Goal: Submit feedback/report problem: Submit feedback/report problem

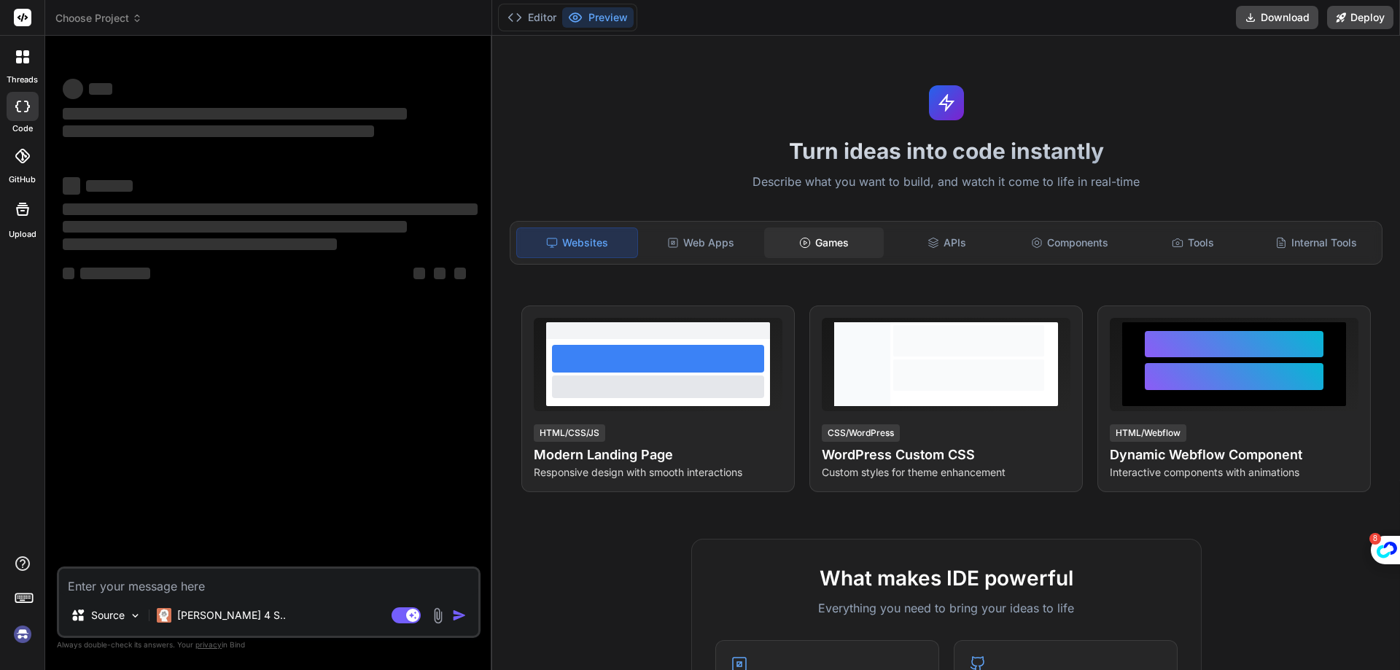
click at [816, 245] on div "Games" at bounding box center [824, 243] width 120 height 31
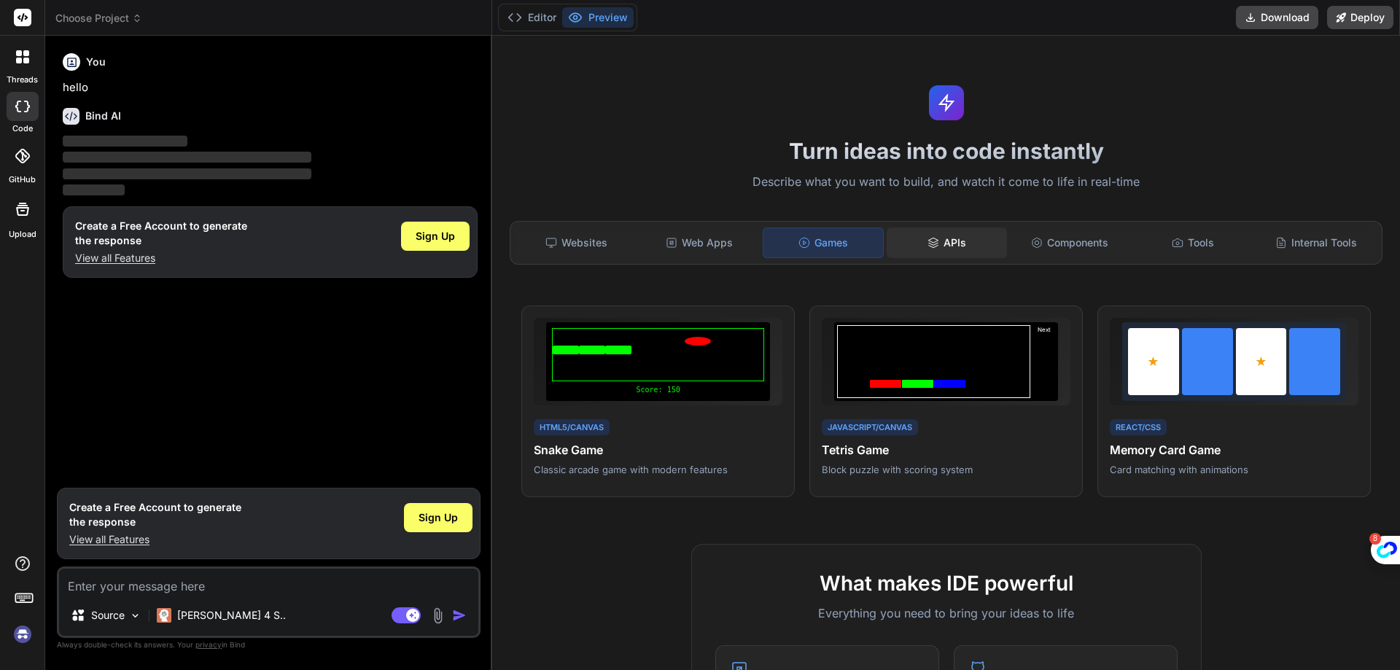
click at [943, 253] on div "APIs" at bounding box center [947, 243] width 120 height 31
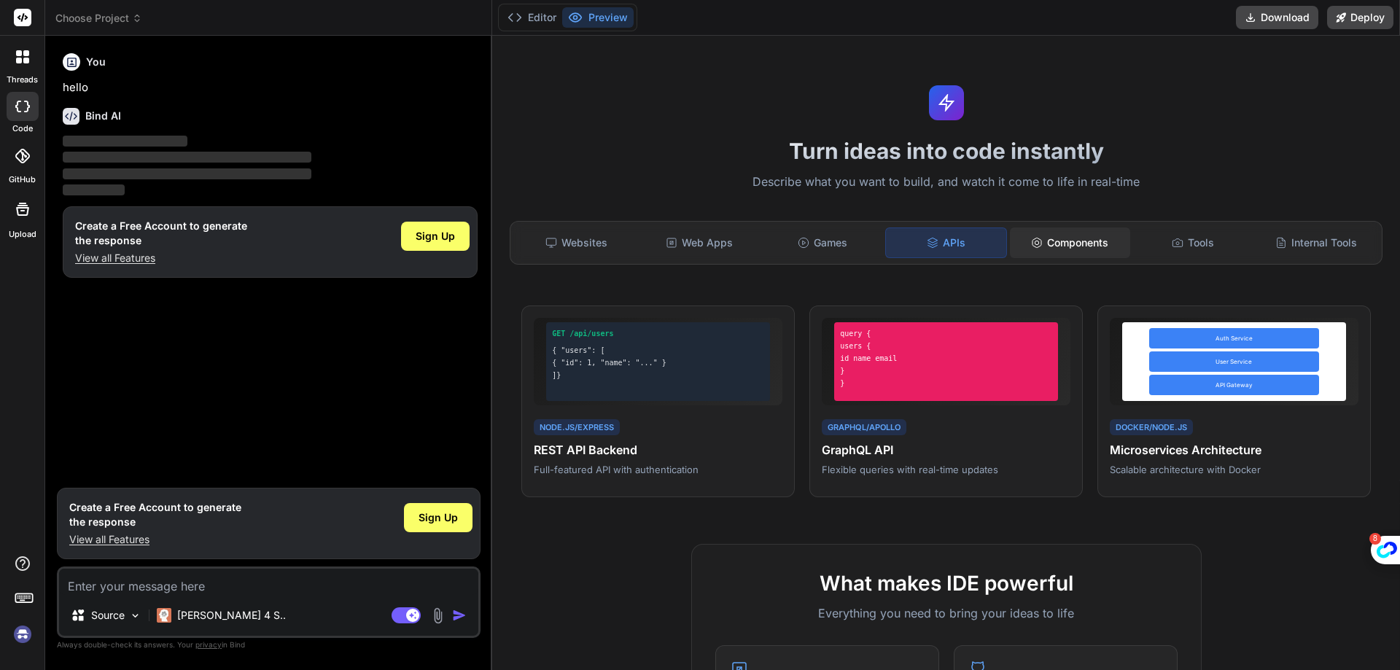
click at [1036, 247] on div "Components" at bounding box center [1070, 243] width 120 height 31
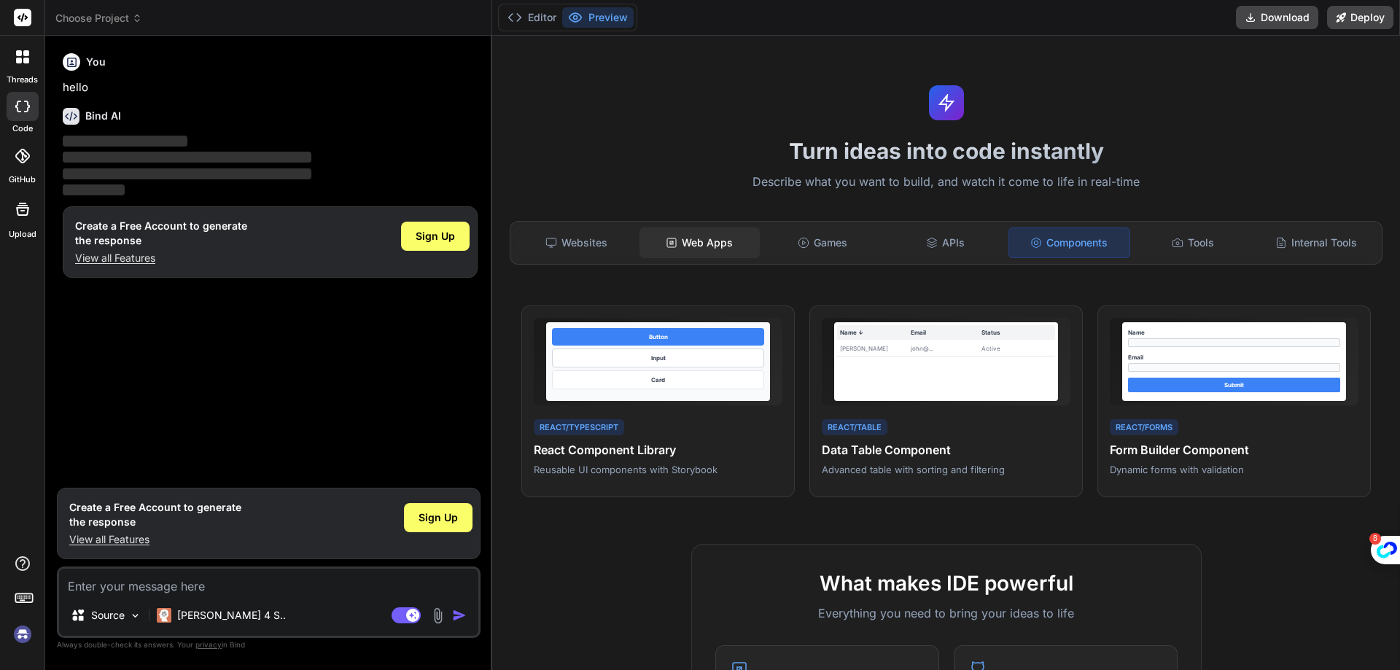
click at [710, 256] on div "Web Apps" at bounding box center [700, 243] width 120 height 31
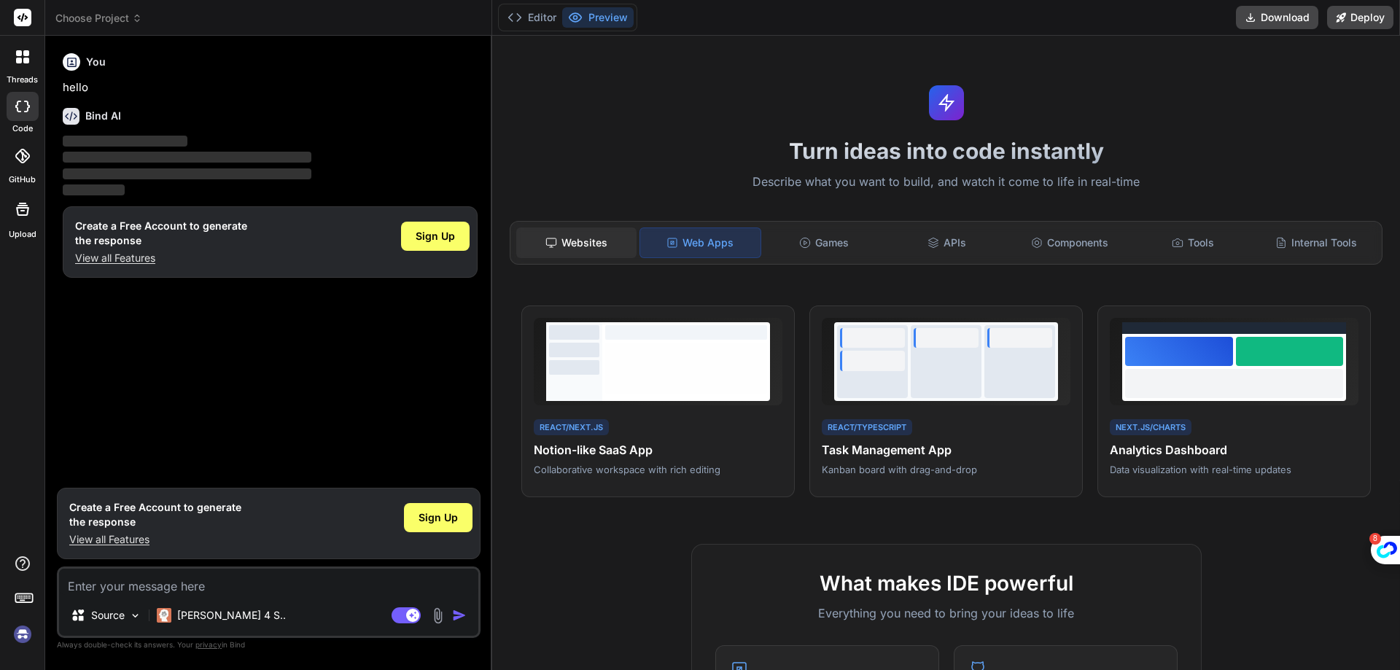
click at [595, 233] on div "Websites" at bounding box center [576, 243] width 120 height 31
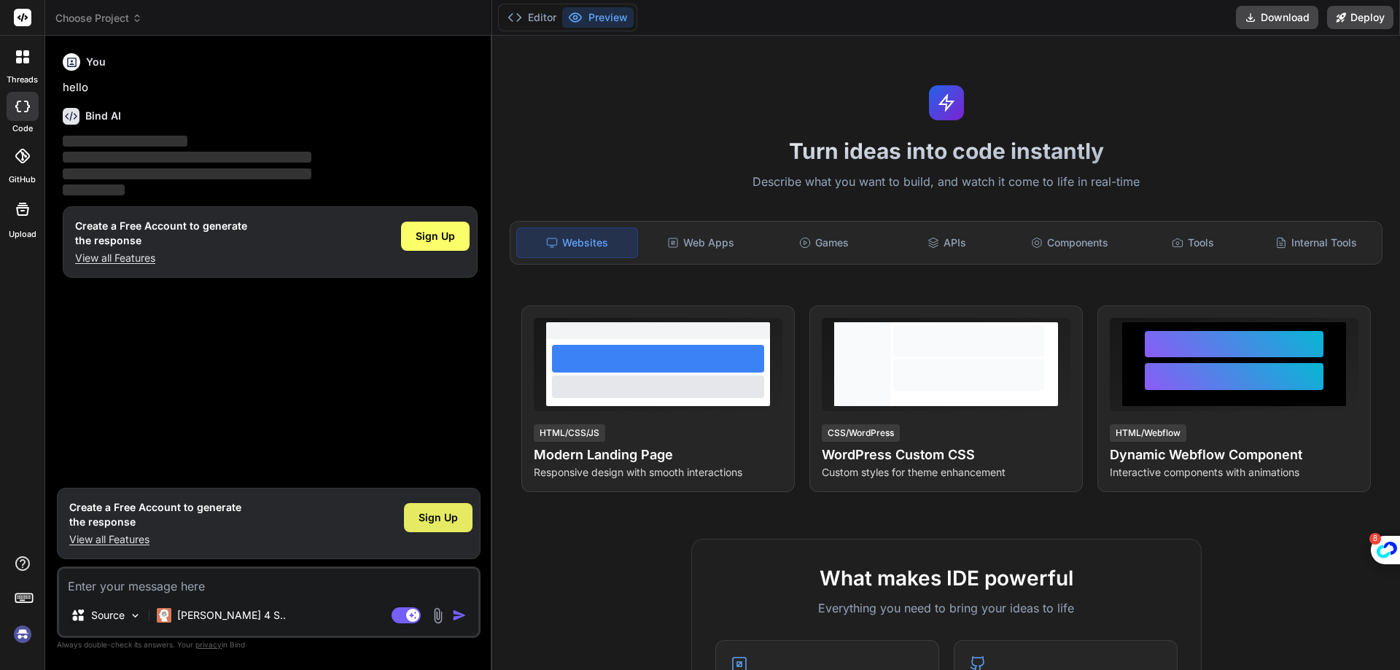
click at [425, 521] on span "Sign Up" at bounding box center [438, 518] width 39 height 15
click at [452, 520] on span "Sign Up" at bounding box center [438, 518] width 39 height 15
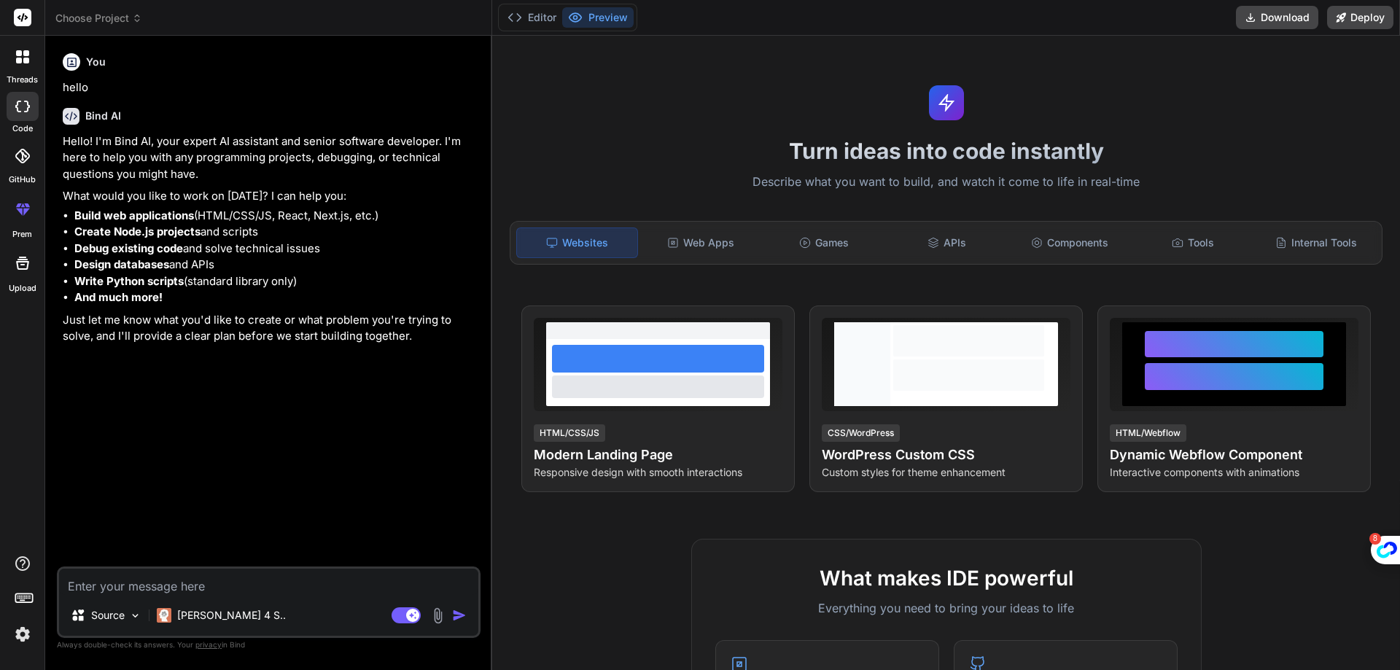
type textarea "x"
click at [358, 591] on textarea at bounding box center [268, 582] width 419 height 26
paste textarea "Lorem i dolors ametcon-adip eli. Seddoei tem incididun utlabo etd magnaali. Eni…"
type textarea "Lorem i dolors ametcon-adip eli. Seddoei tem incididun utlabo etd magnaali. Eni…"
type textarea "x"
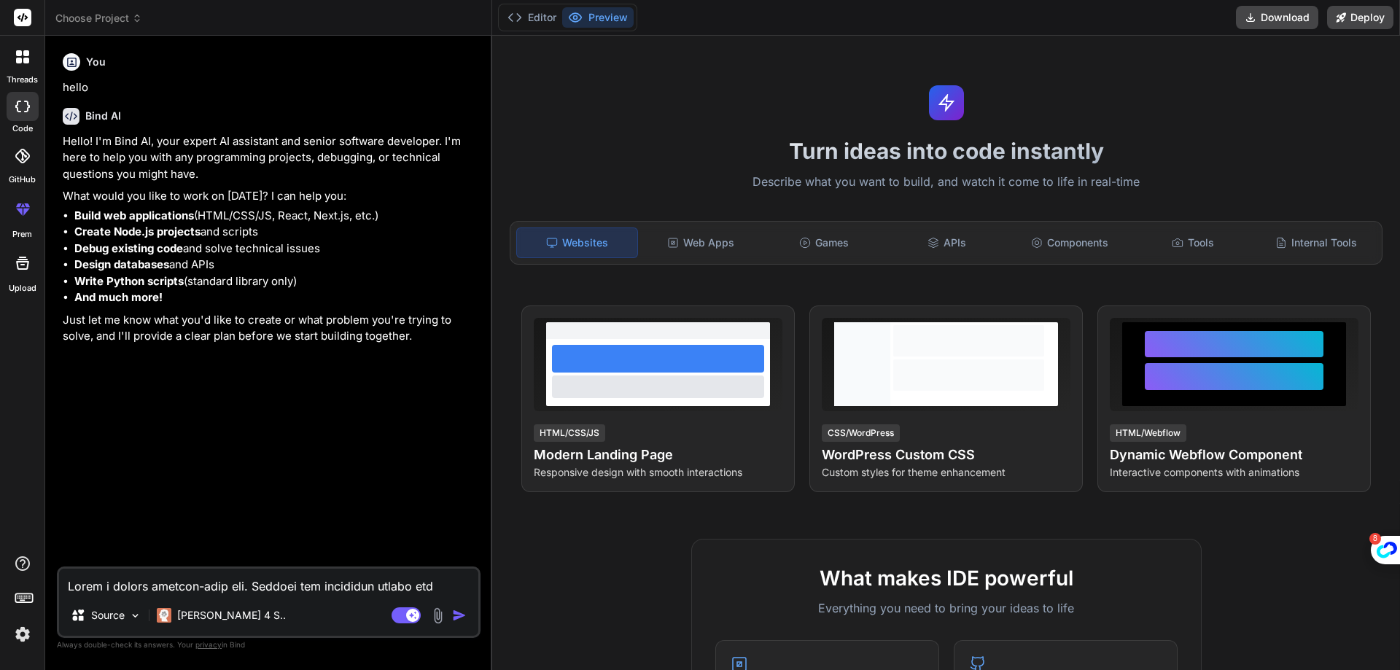
scroll to position [1839, 0]
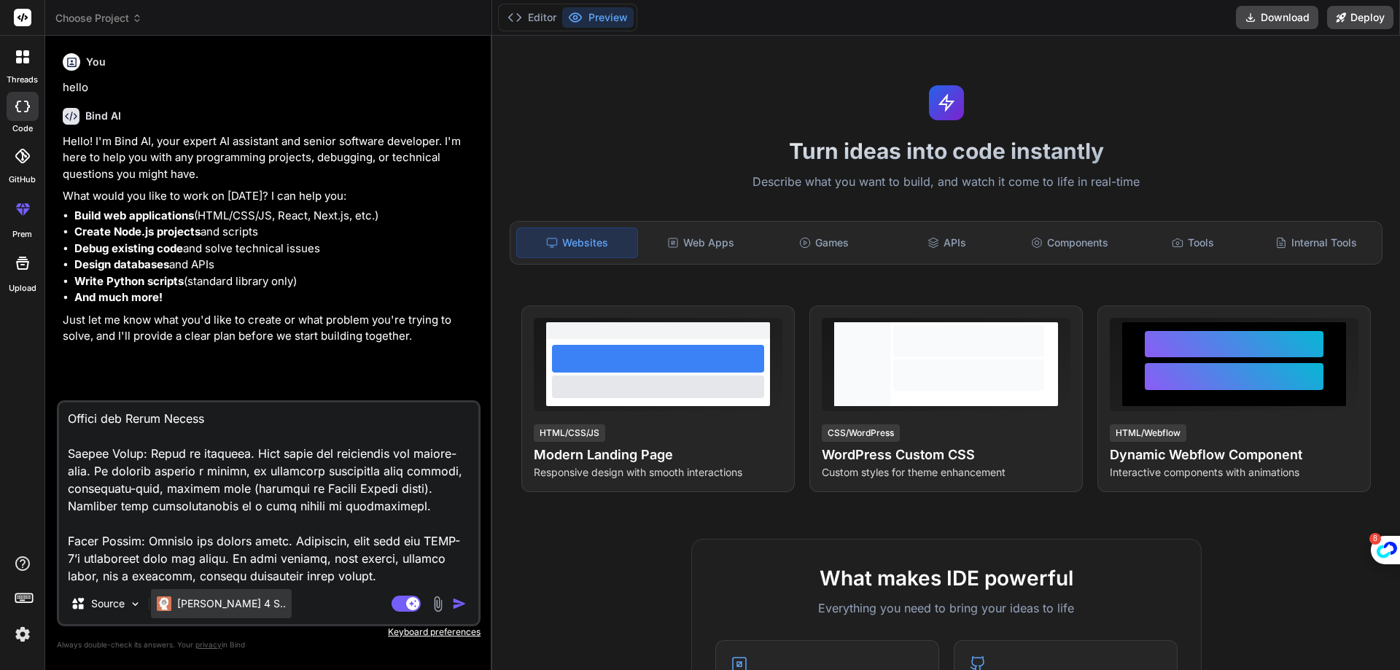
type textarea "Lorem i dolors ametcon-adip eli. Seddoei tem incididun utlabo etd magnaali. Eni…"
click at [183, 615] on div "[PERSON_NAME] 4 S.." at bounding box center [221, 603] width 141 height 29
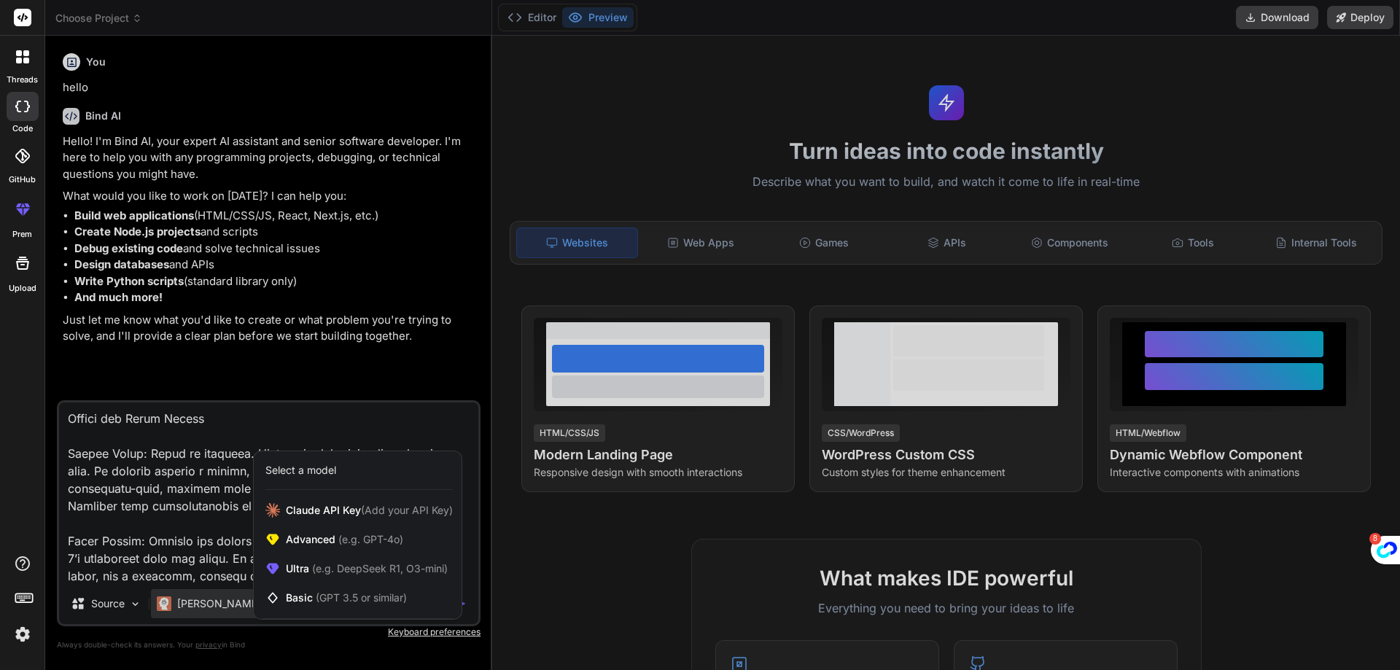
click at [183, 615] on div at bounding box center [700, 335] width 1400 height 670
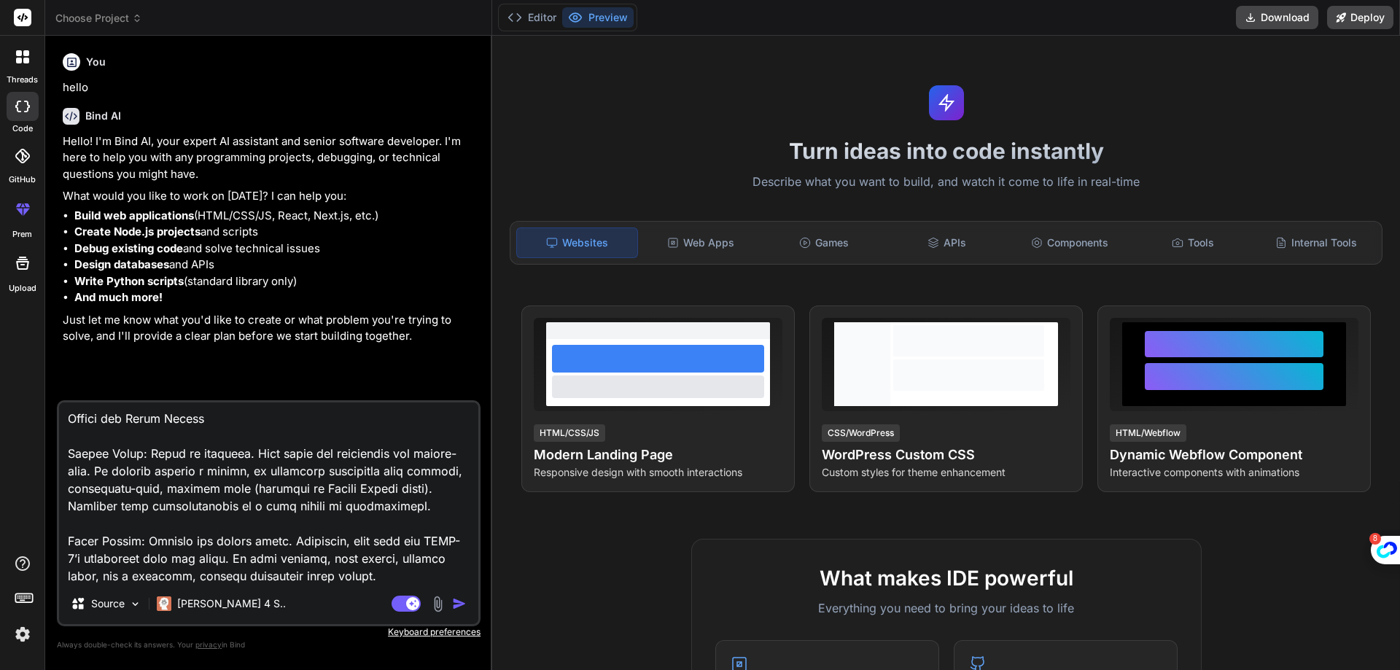
click at [459, 601] on img "button" at bounding box center [459, 604] width 15 height 15
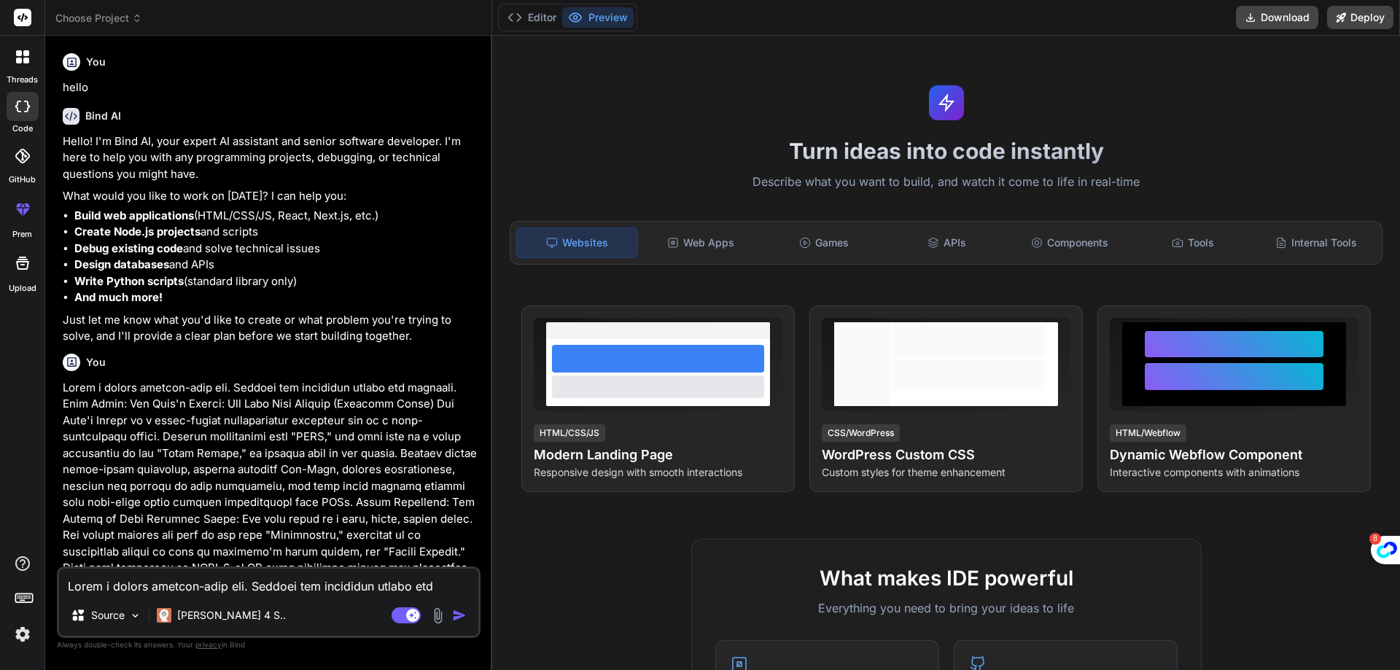
scroll to position [300, 0]
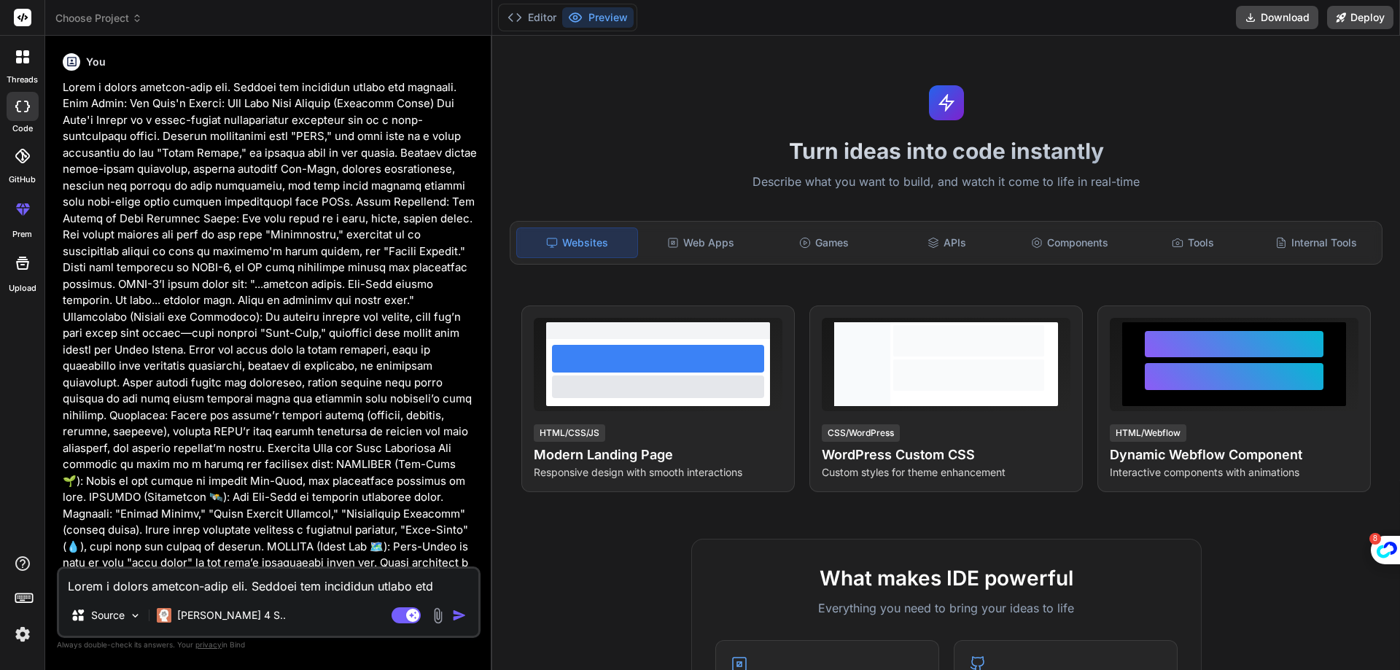
type textarea "x"
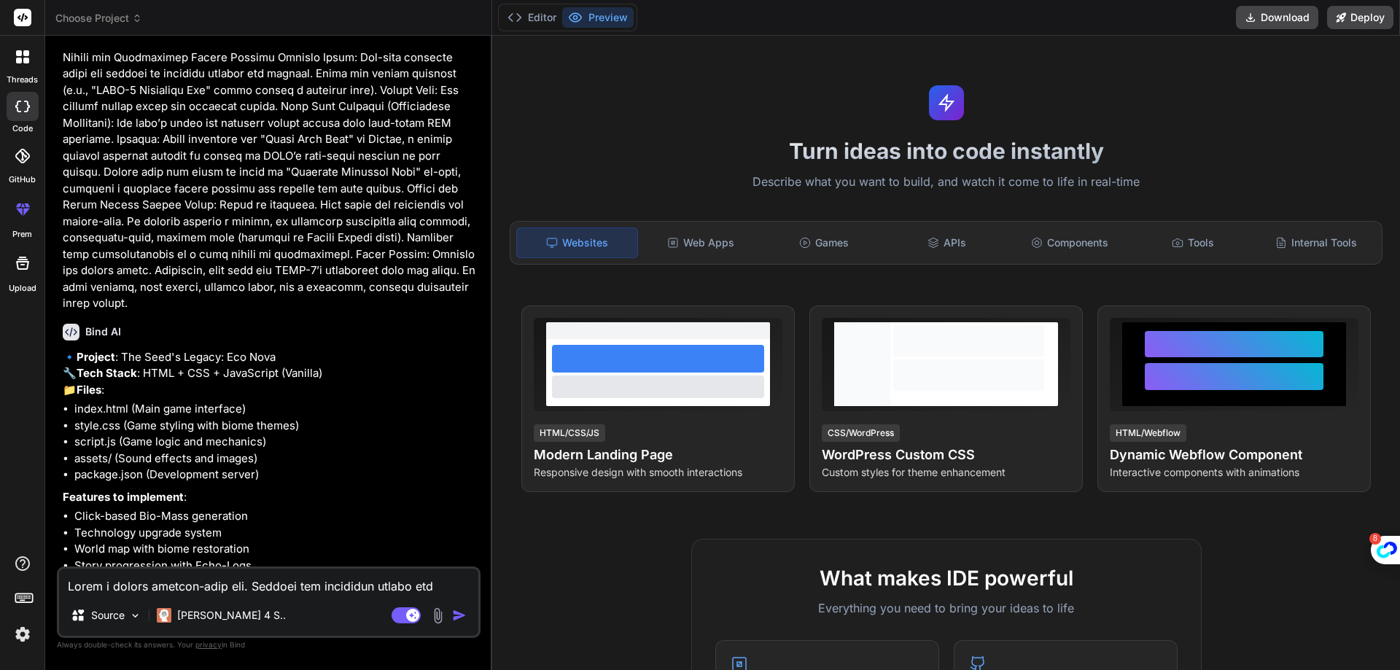
scroll to position [1233, 0]
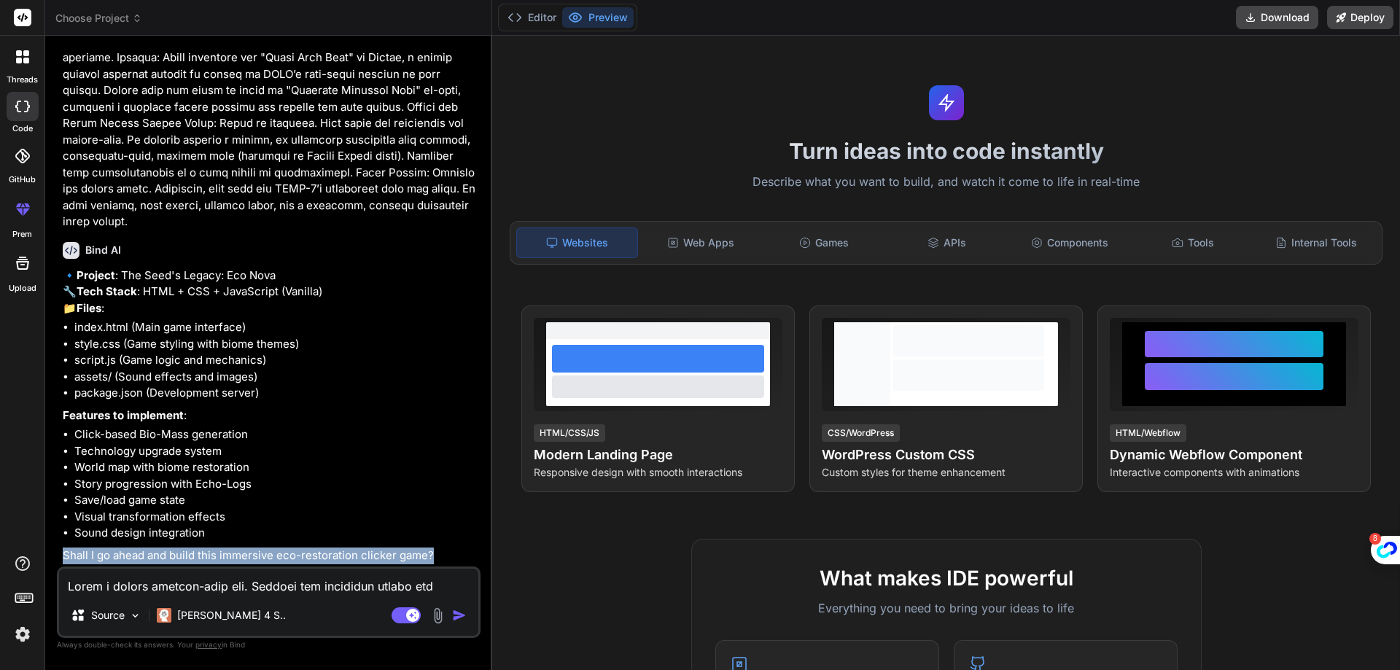
drag, startPoint x: 63, startPoint y: 556, endPoint x: 430, endPoint y: 552, distance: 366.9
click at [430, 552] on p "Shall I go ahead and build this immersive eco-restoration clicker game?" at bounding box center [270, 556] width 415 height 17
click at [274, 595] on div "Source Claude 4 S.. Agent Mode. When this toggle is activated, AI automatically…" at bounding box center [269, 602] width 424 height 71
click at [273, 589] on textarea at bounding box center [268, 582] width 419 height 26
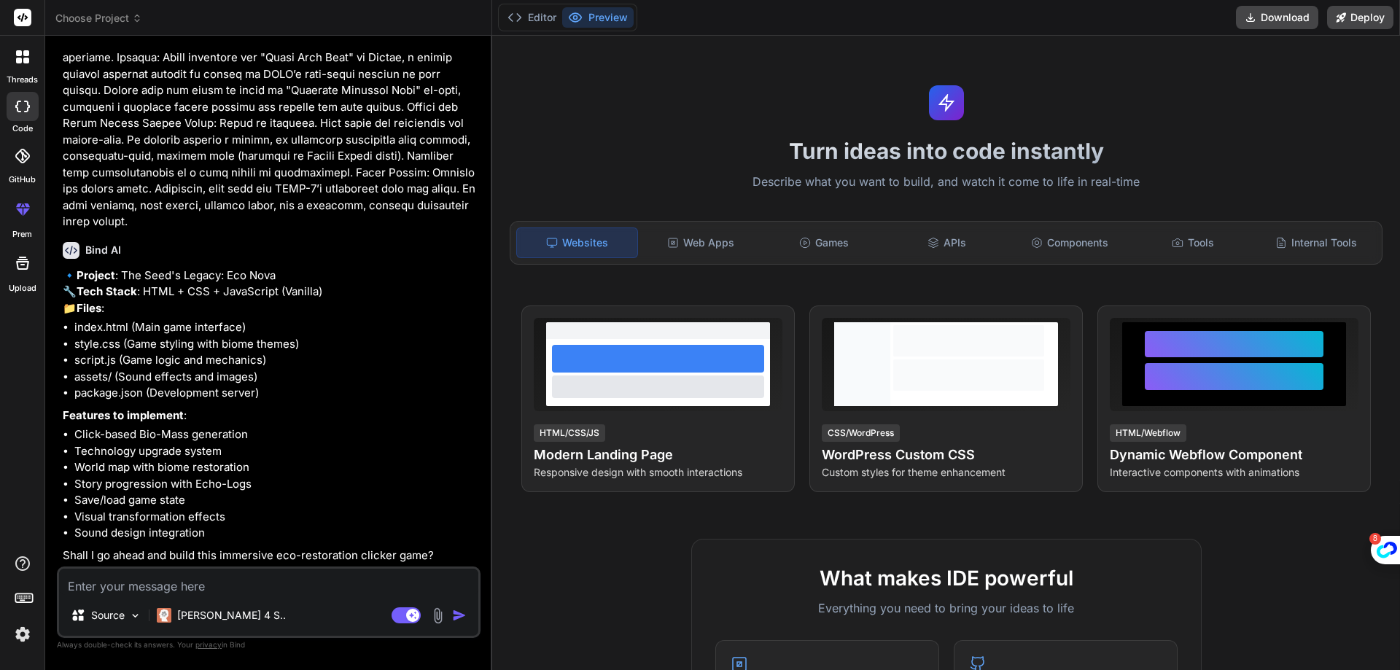
type textarea "y"
type textarea "x"
type textarea "ye"
type textarea "x"
type textarea "yes"
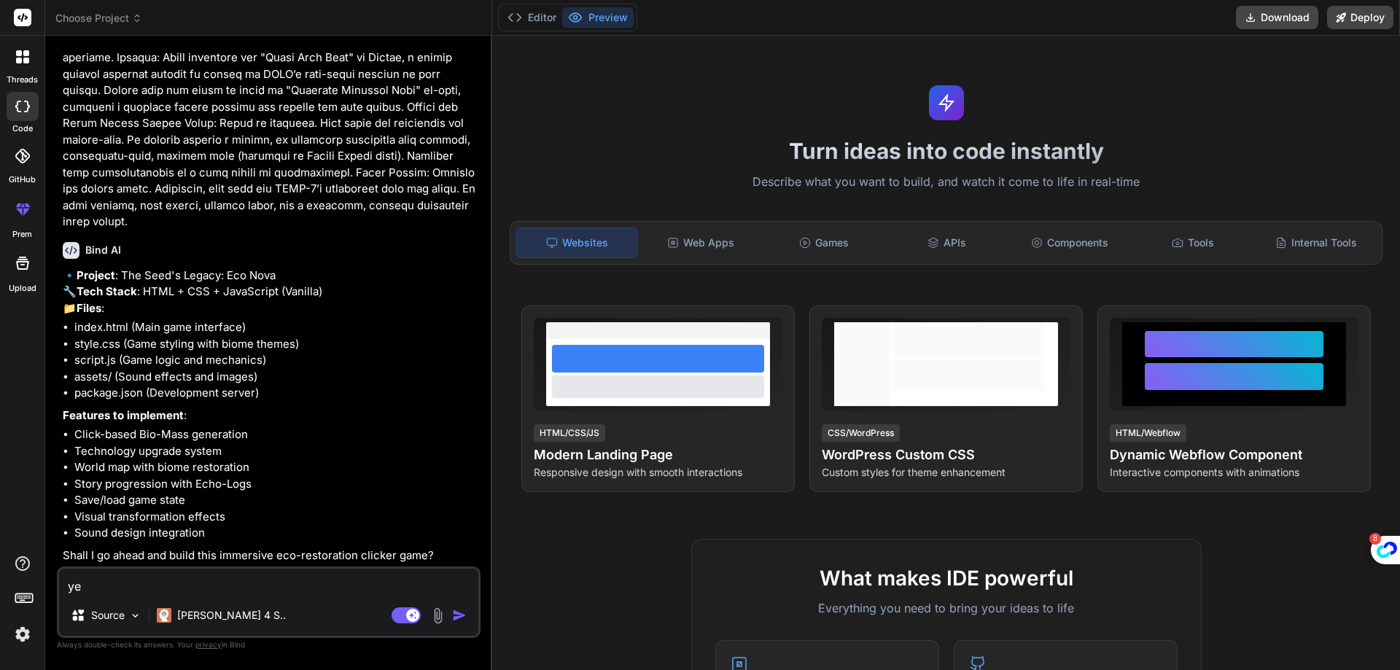
type textarea "x"
type textarea "yess"
type textarea "x"
type textarea "yesss"
type textarea "x"
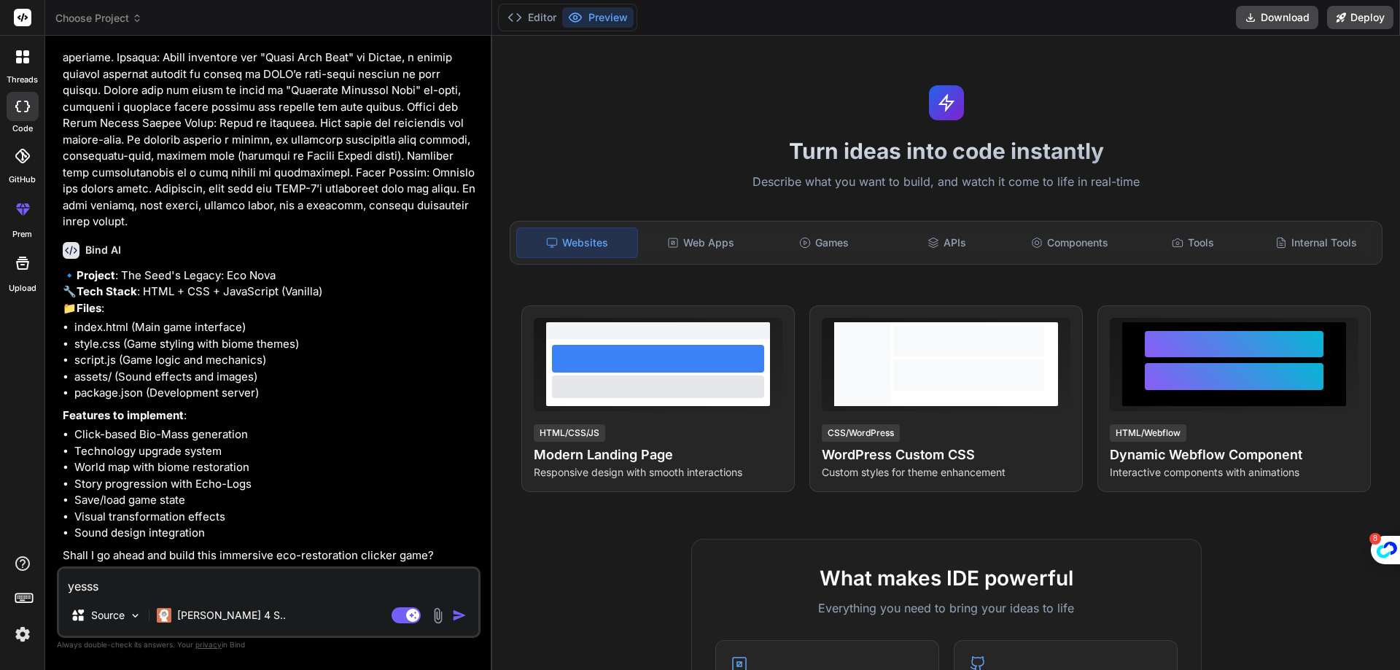
type textarea "yesss"
click at [454, 616] on img "button" at bounding box center [459, 615] width 15 height 15
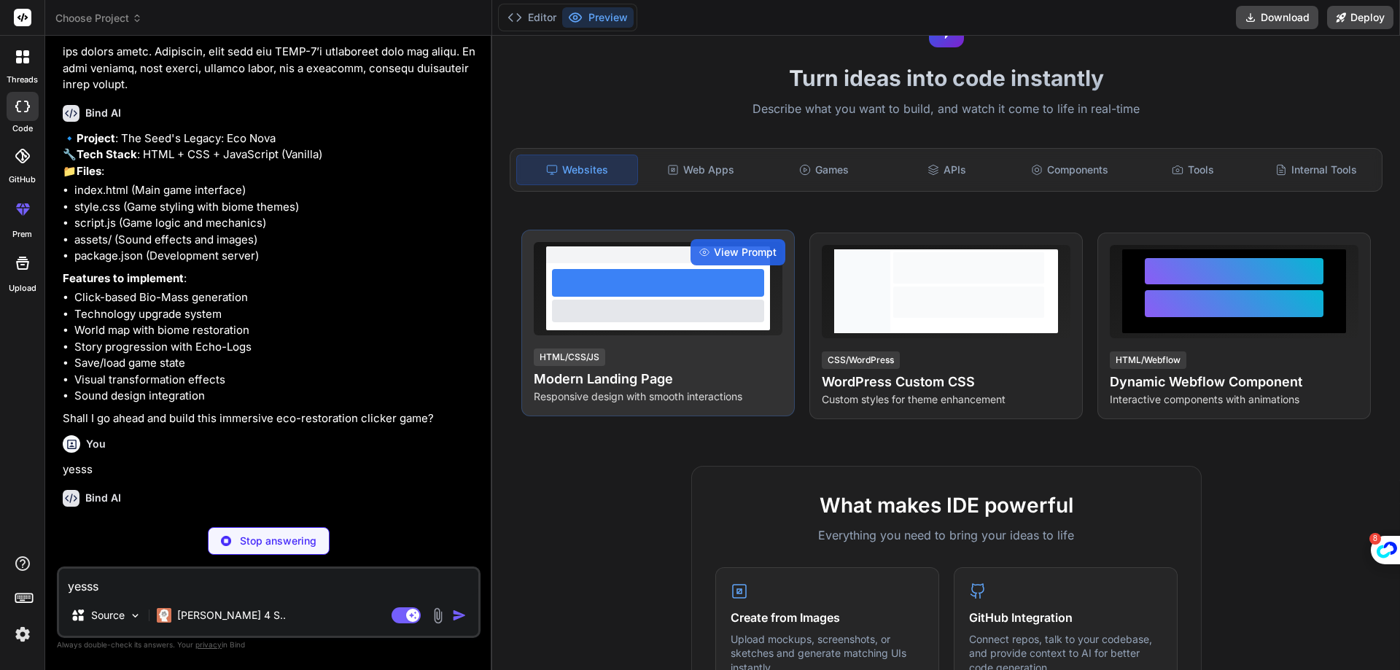
scroll to position [1384, 0]
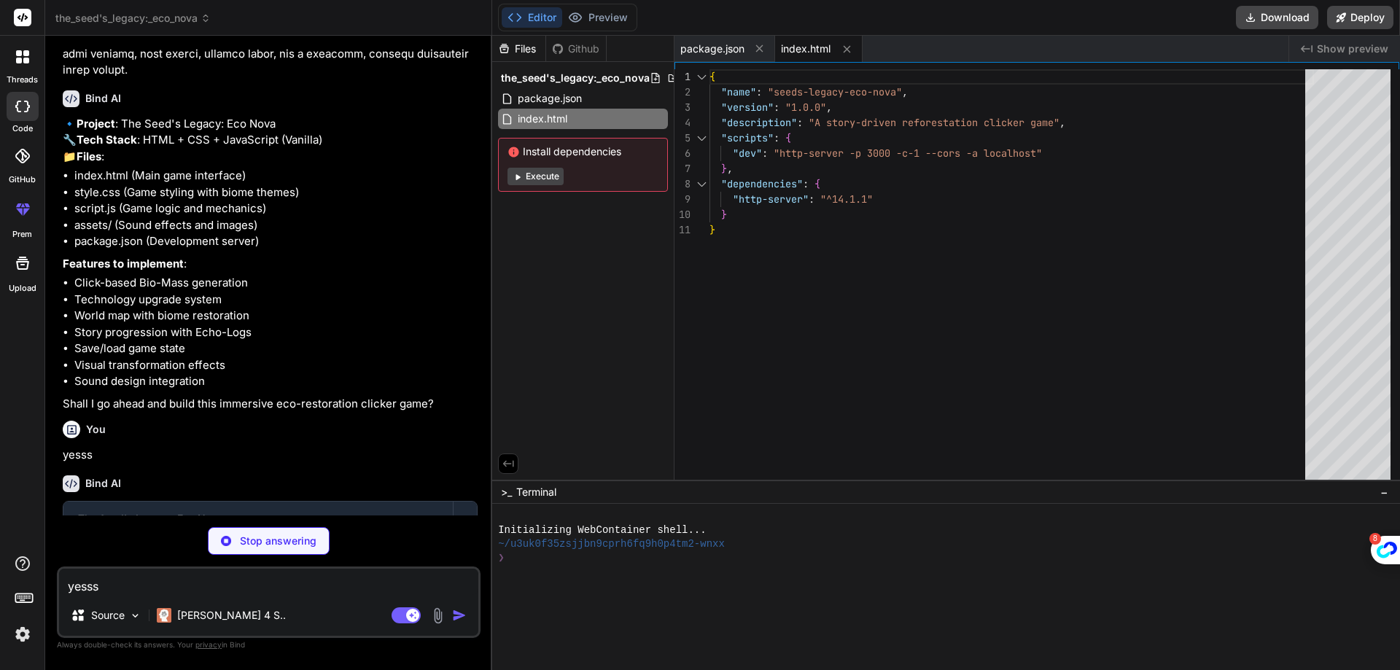
type textarea "x"
type textarea "}"
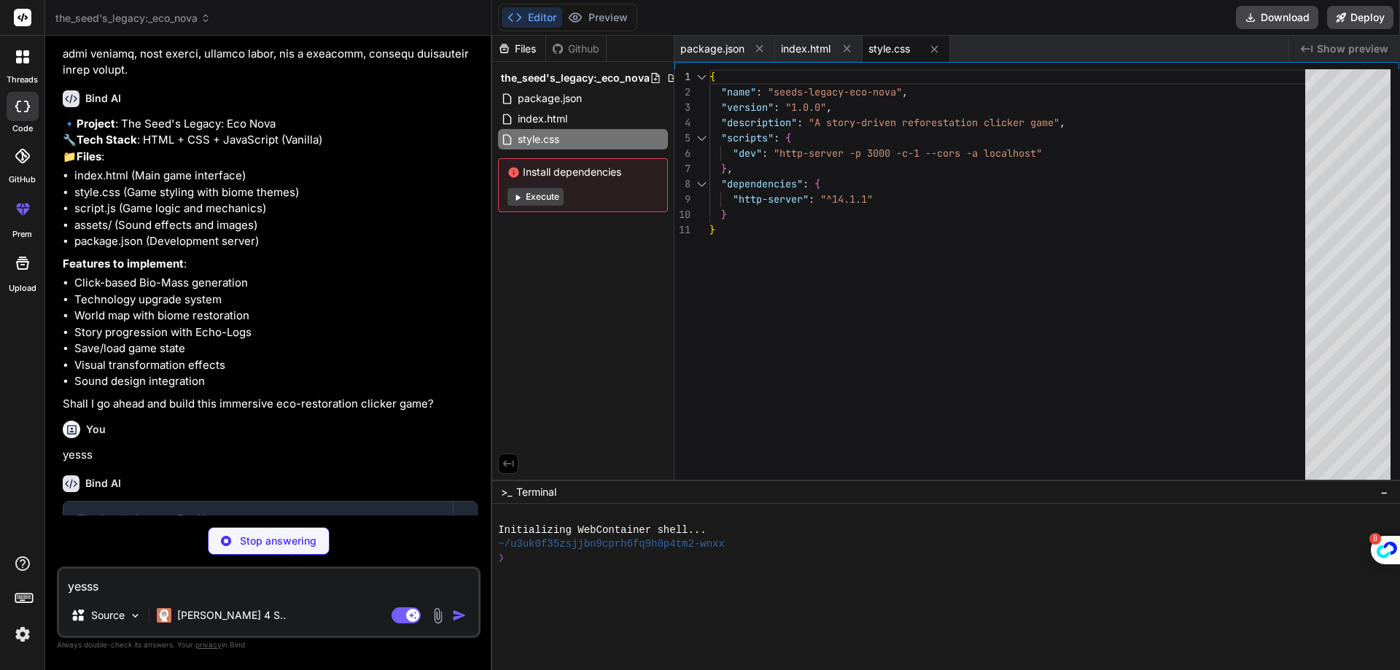
type textarea "x"
type textarea "addGaiaMessage(`[SYSTEM] Audio ${gameState.audioEnabled ? 'enabled' : 'disabled…"
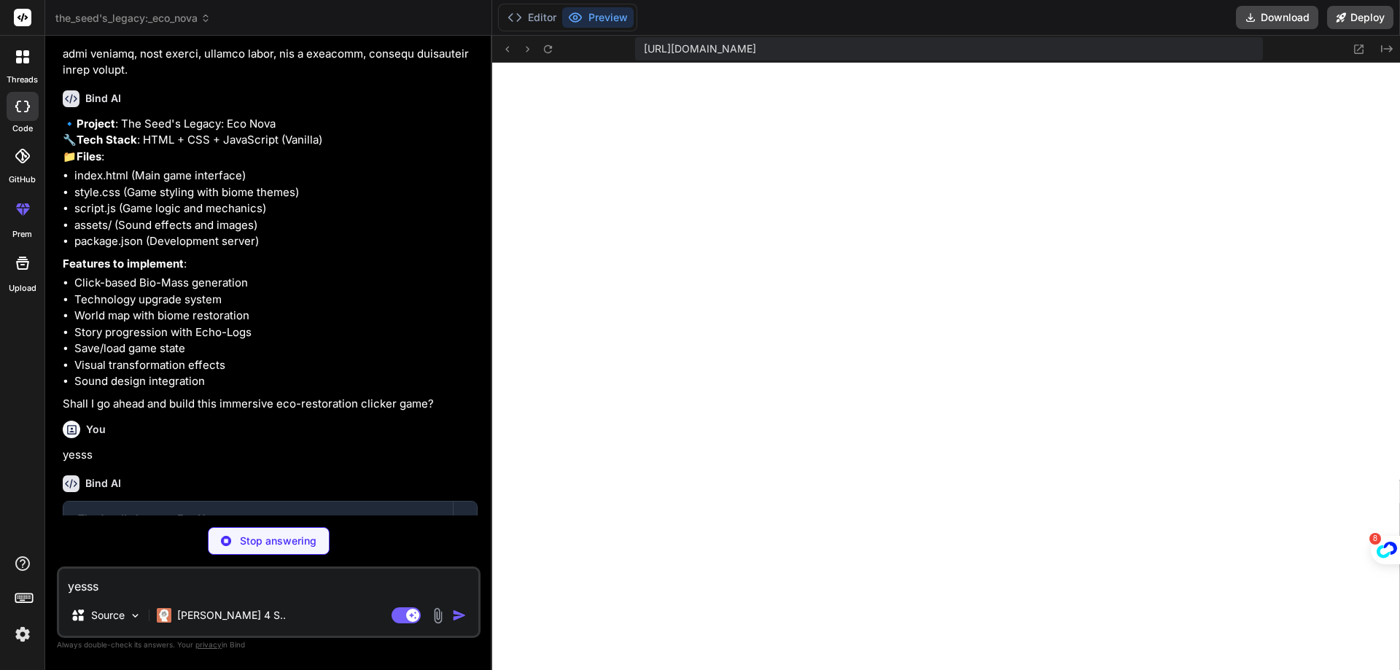
type textarea "x"
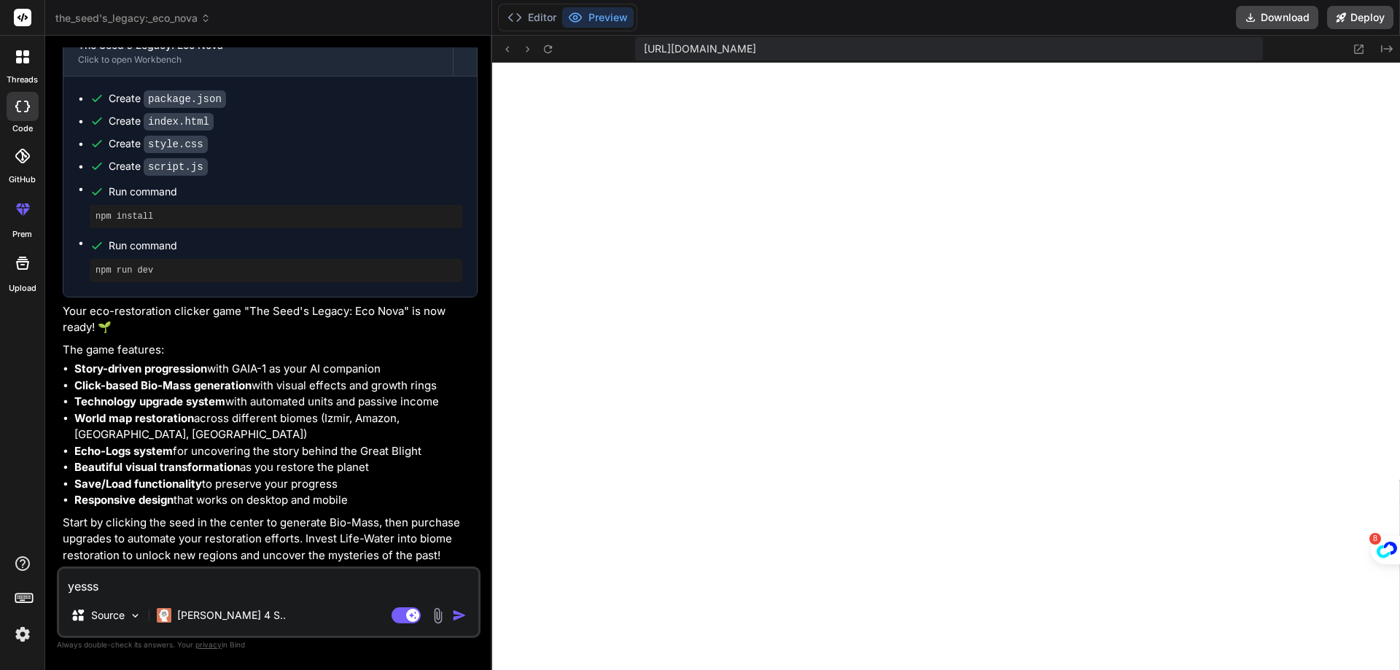
scroll to position [1858, 0]
click at [556, 50] on button at bounding box center [548, 49] width 18 height 18
click at [547, 47] on icon at bounding box center [548, 49] width 12 height 12
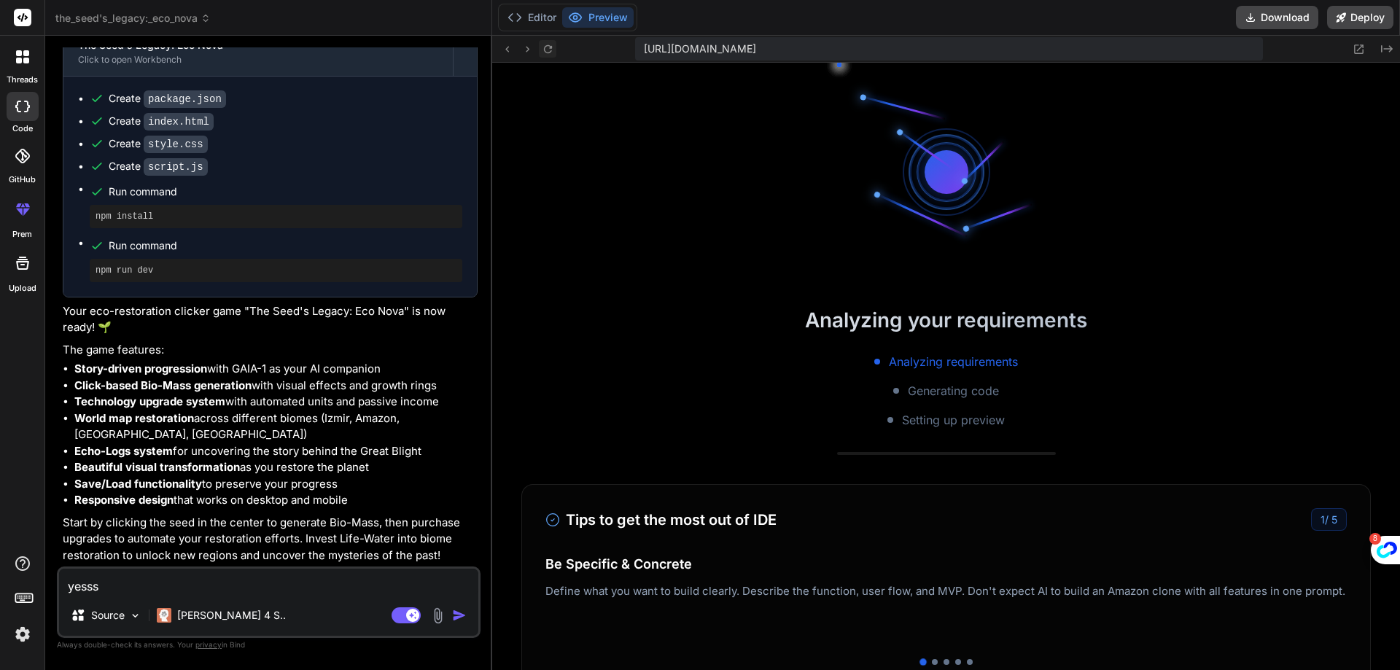
scroll to position [831, 0]
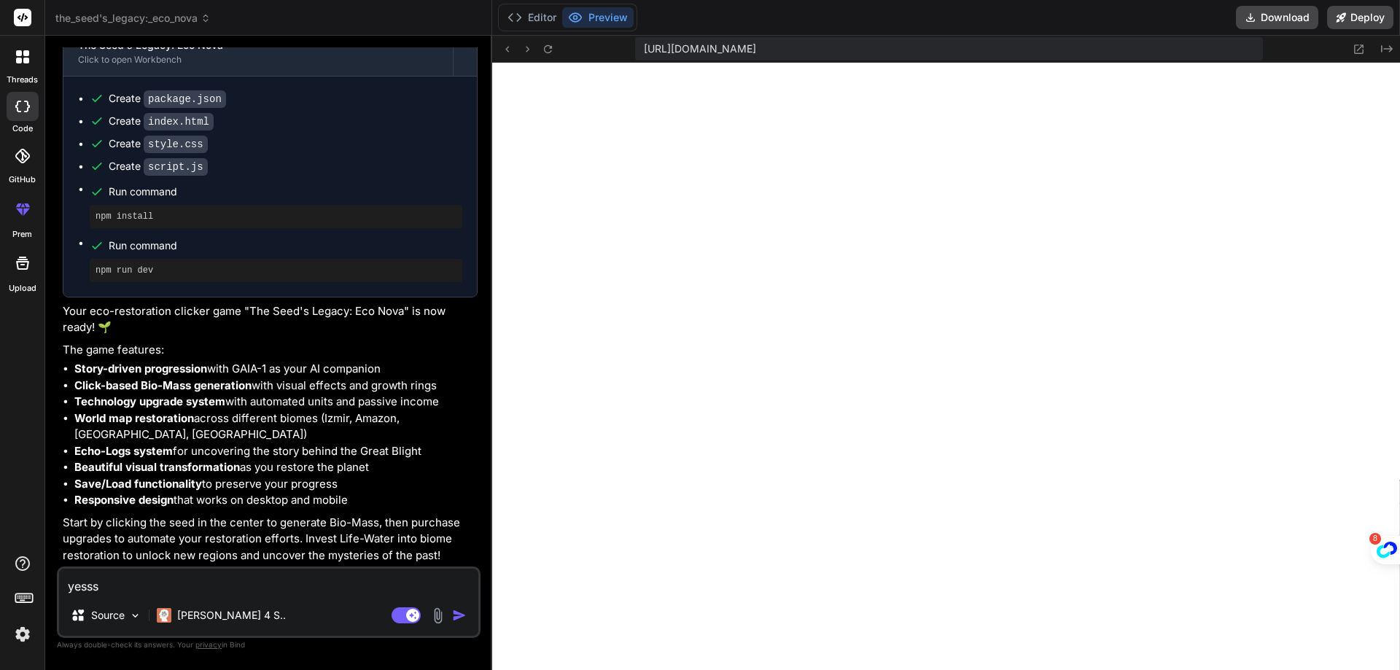
click at [489, 494] on div "Bind AI Web Search Created with Pixso. Code Generator You hello Bind AI Hello! …" at bounding box center [268, 353] width 447 height 634
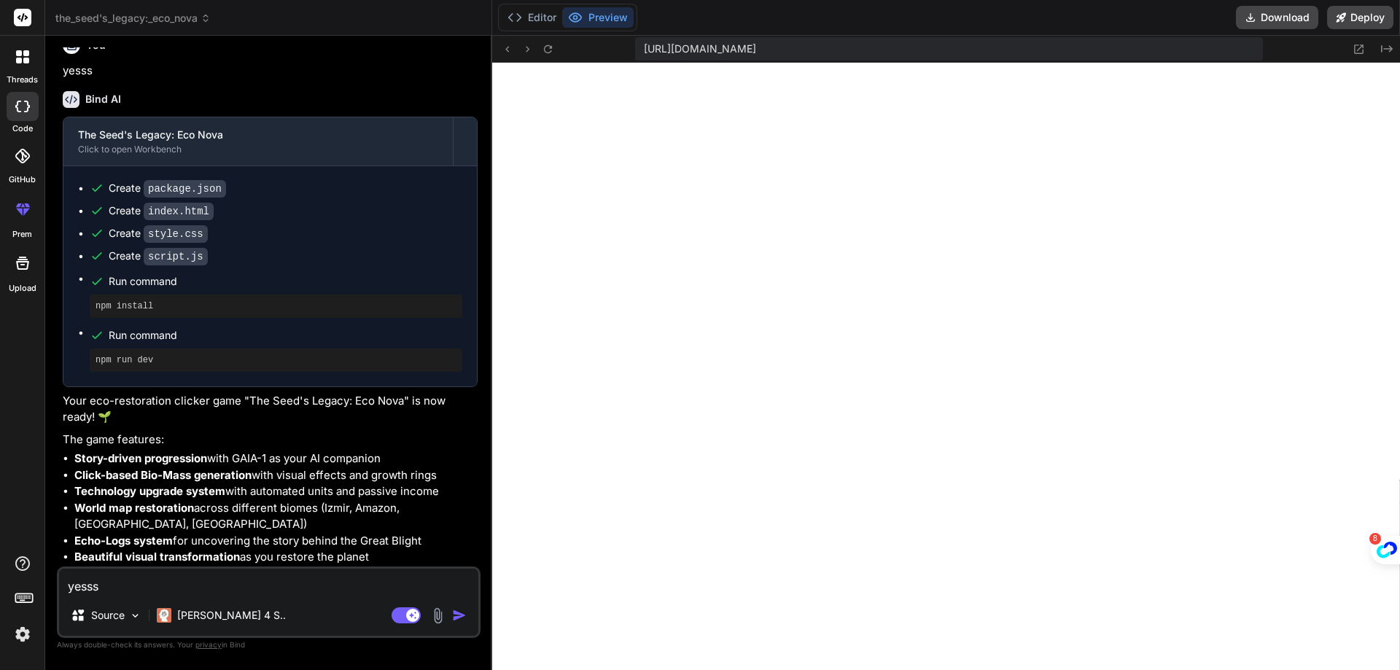
scroll to position [1858, 0]
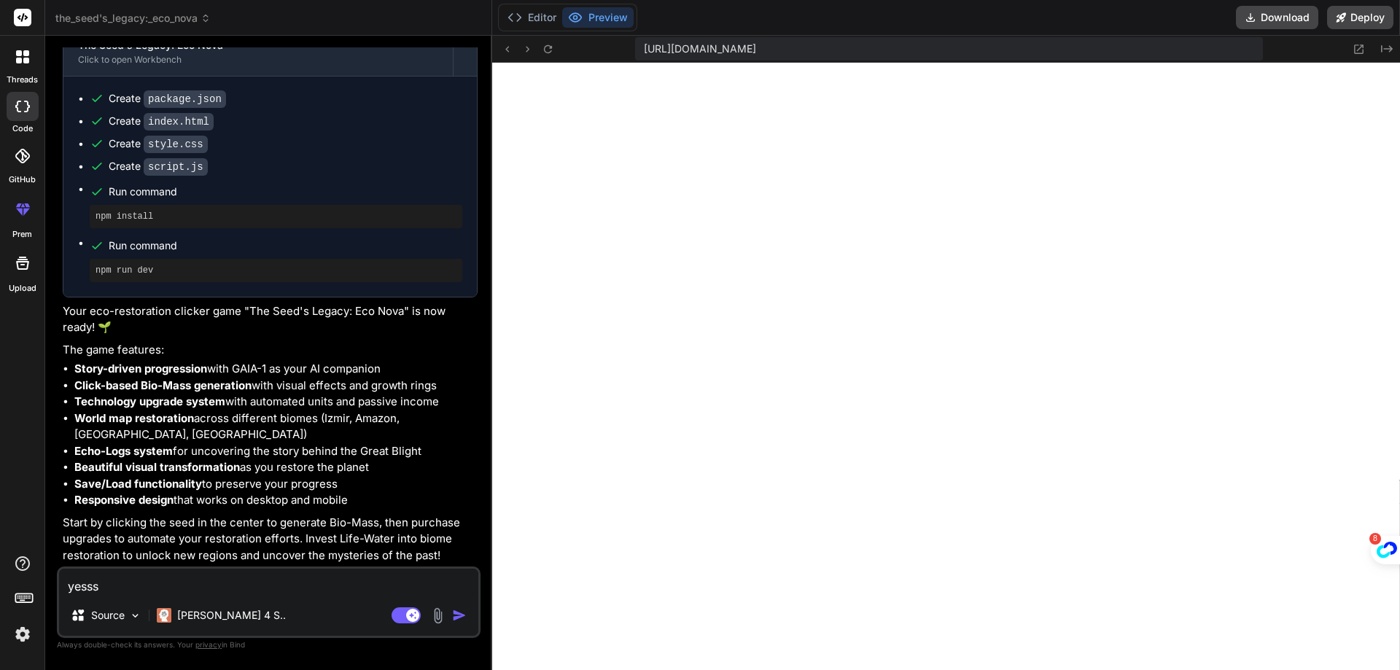
click at [309, 580] on textarea "yesss" at bounding box center [268, 582] width 419 height 26
paste textarea "The game is not working fix it"
type textarea "The game is not working fix it"
type textarea "x"
type textarea "The game is not working fix it"
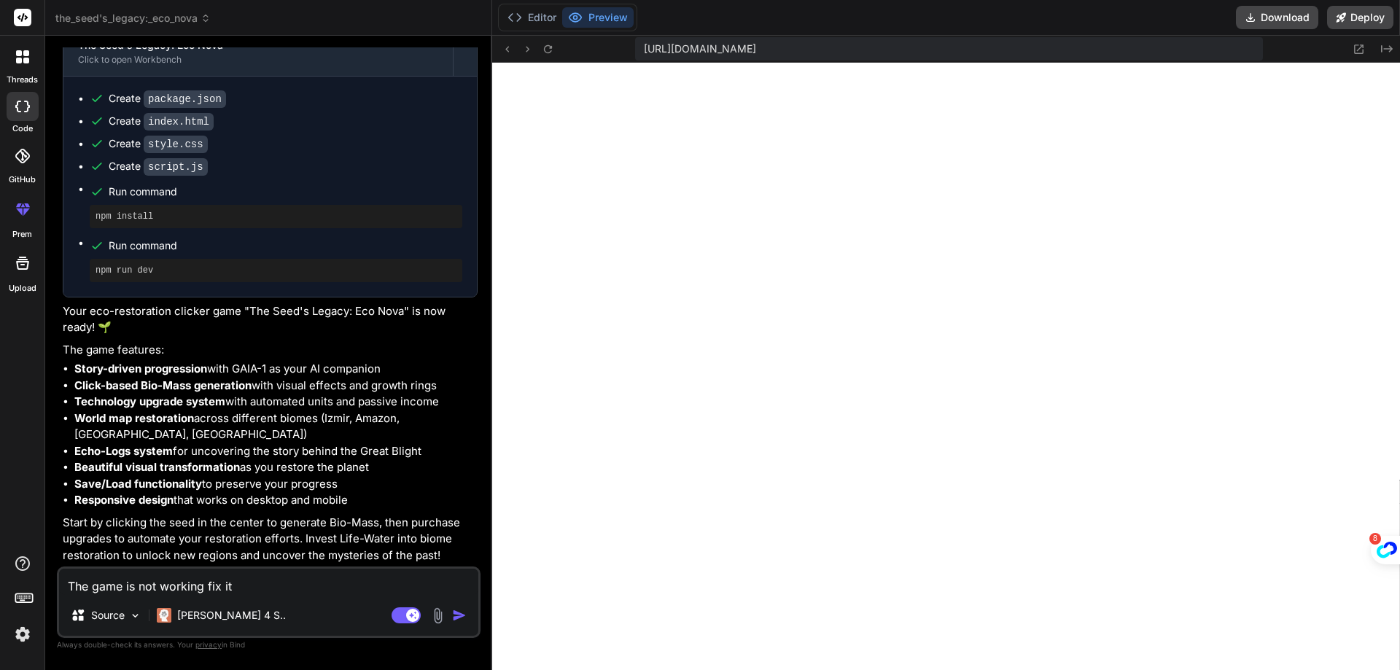
click at [462, 624] on div "Source Claude 4 S.." at bounding box center [268, 618] width 419 height 35
click at [462, 621] on img "button" at bounding box center [459, 615] width 15 height 15
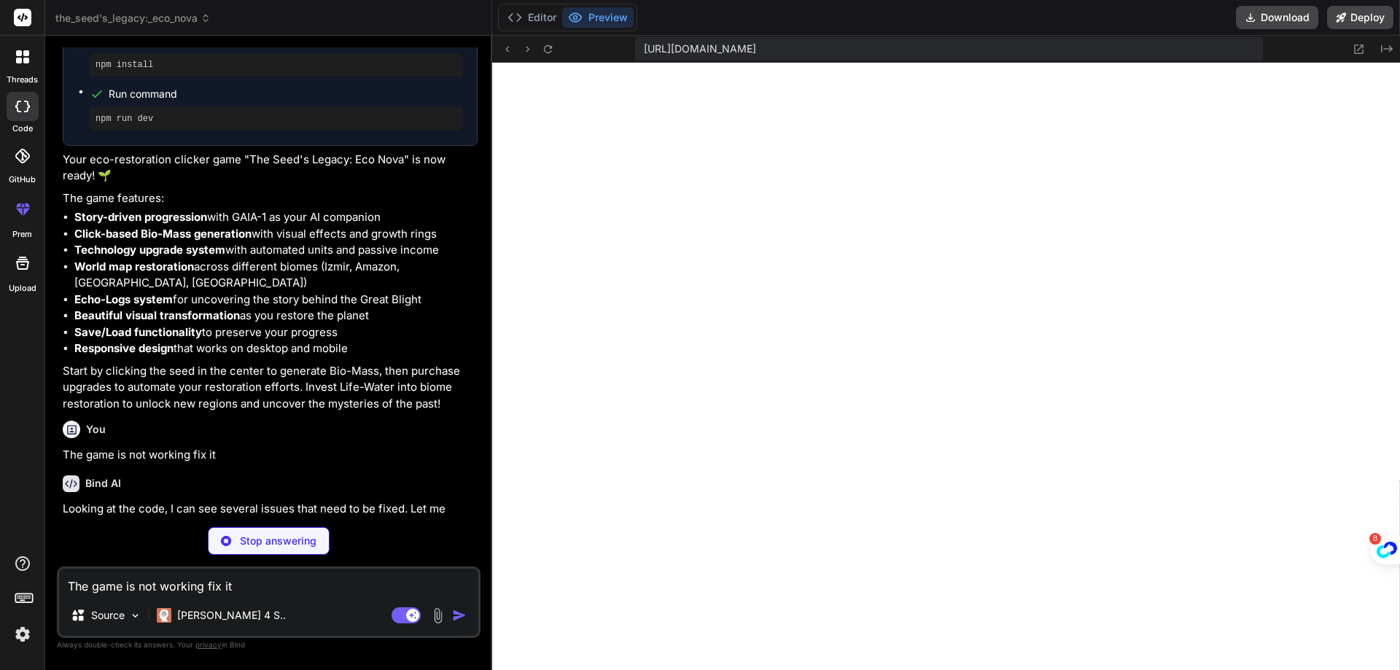
type textarea "x"
type textarea "} // Initialize game when page loads document.addEventListener('DOMContentLoade…"
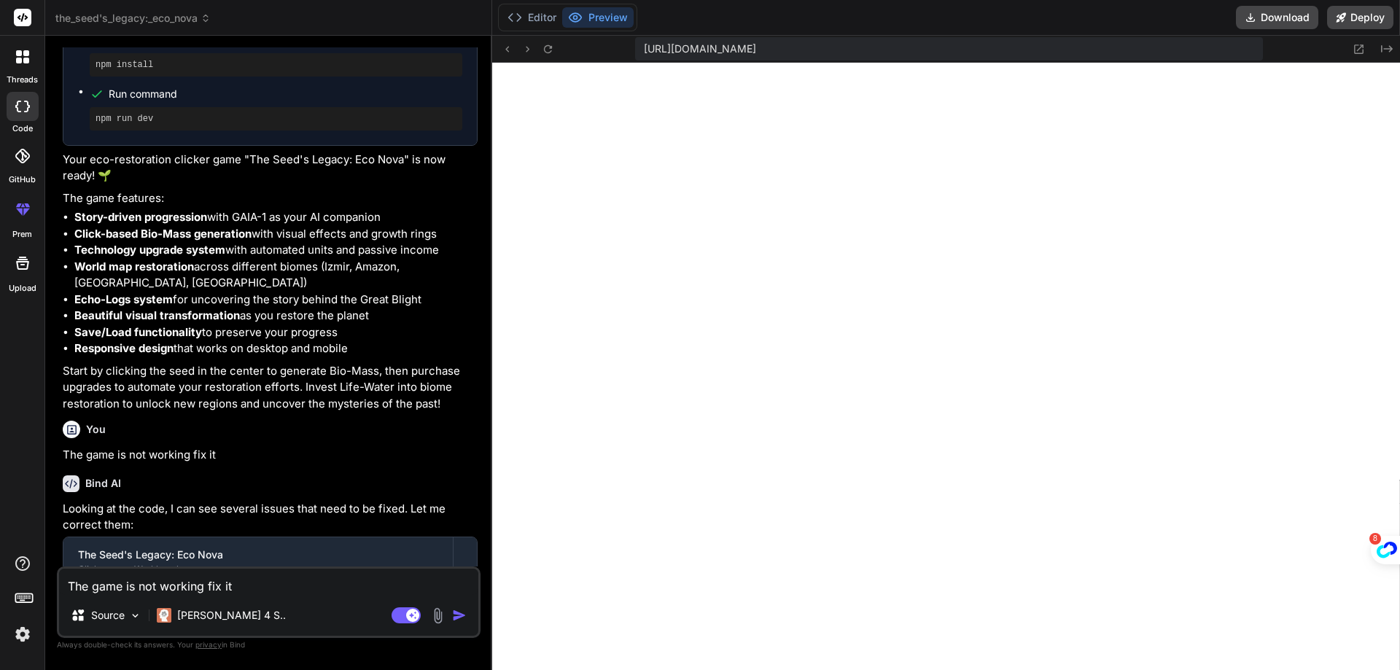
scroll to position [1372, 0]
click at [1360, 45] on icon at bounding box center [1359, 49] width 12 height 12
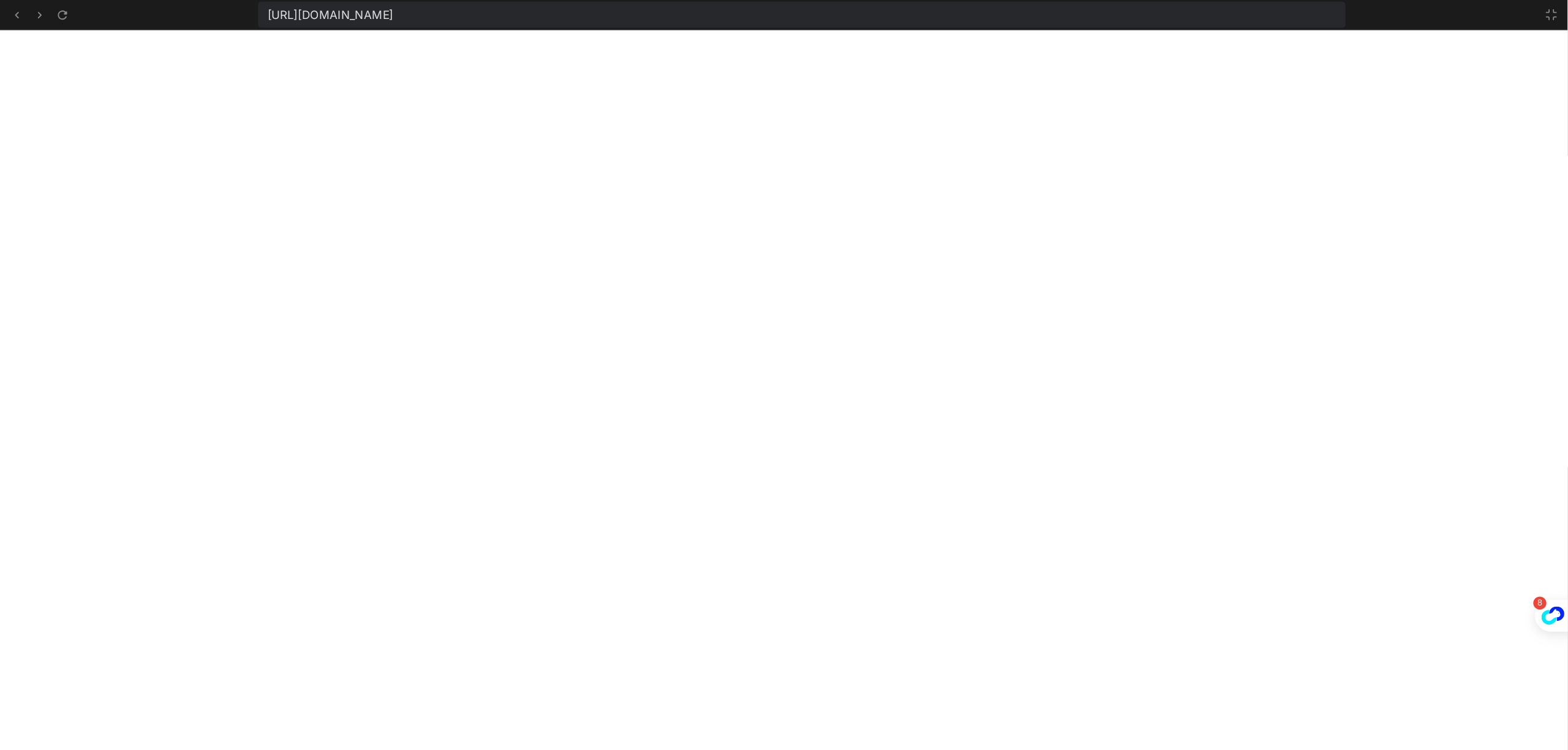
scroll to position [1222, 0]
type textarea "x"
type textarea "function toggleAudio() { gameState.audioEnabled = !gameState.audioEnabled; cons…"
type textarea "x"
type textarea "// Initialize game when page loads document.addEventListener('DOMContentLoaded'…"
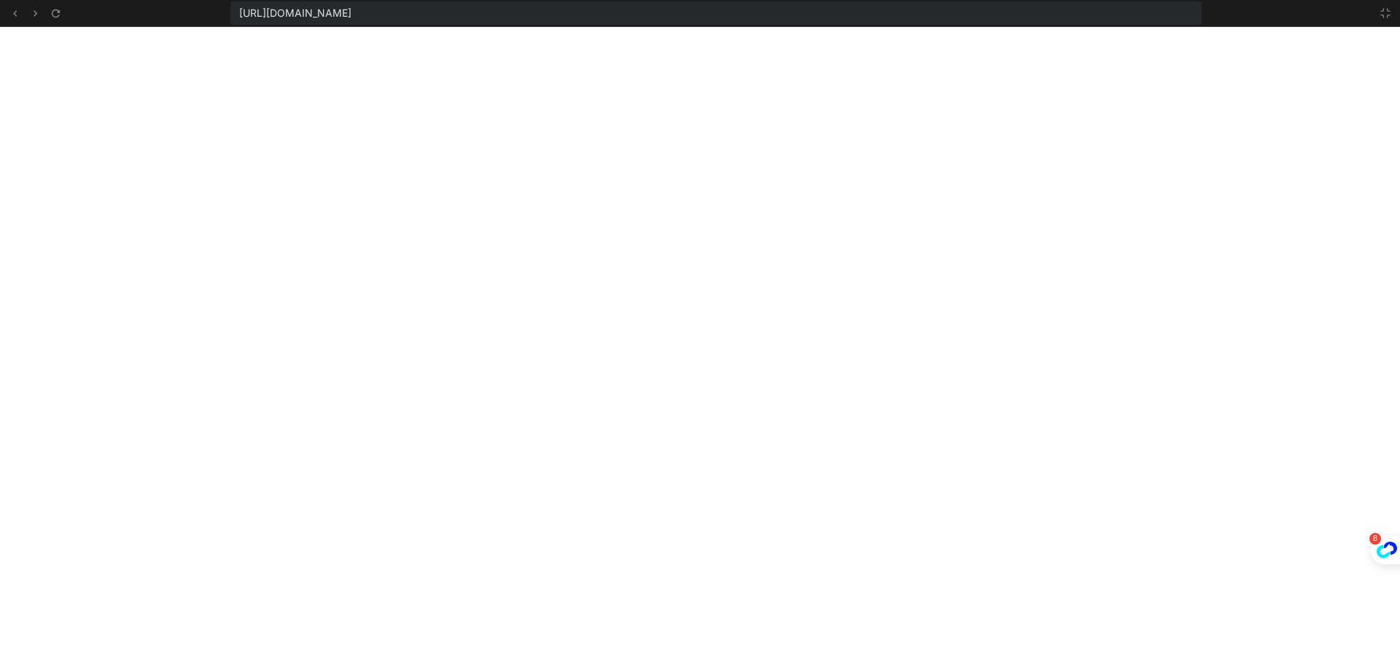
type textarea "x"
type textarea "// Initialize game when page loads document.addEventListener('DOMContentLoaded'…"
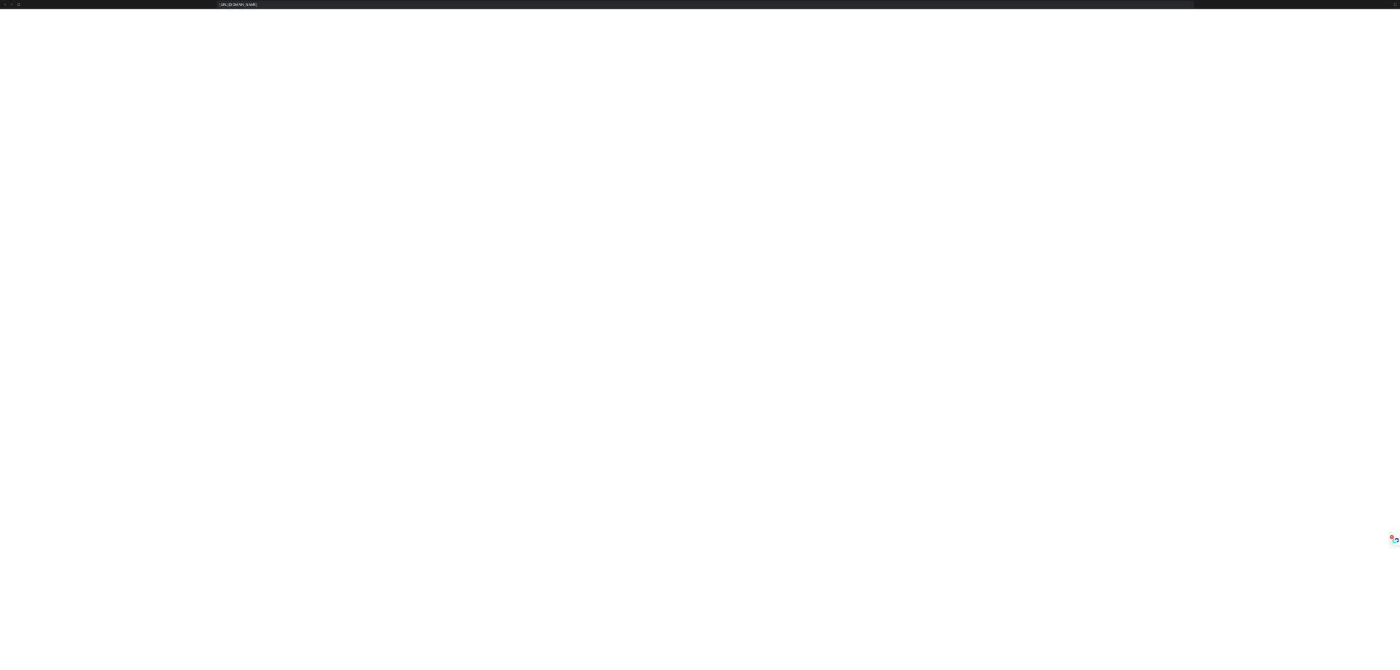
scroll to position [827, 0]
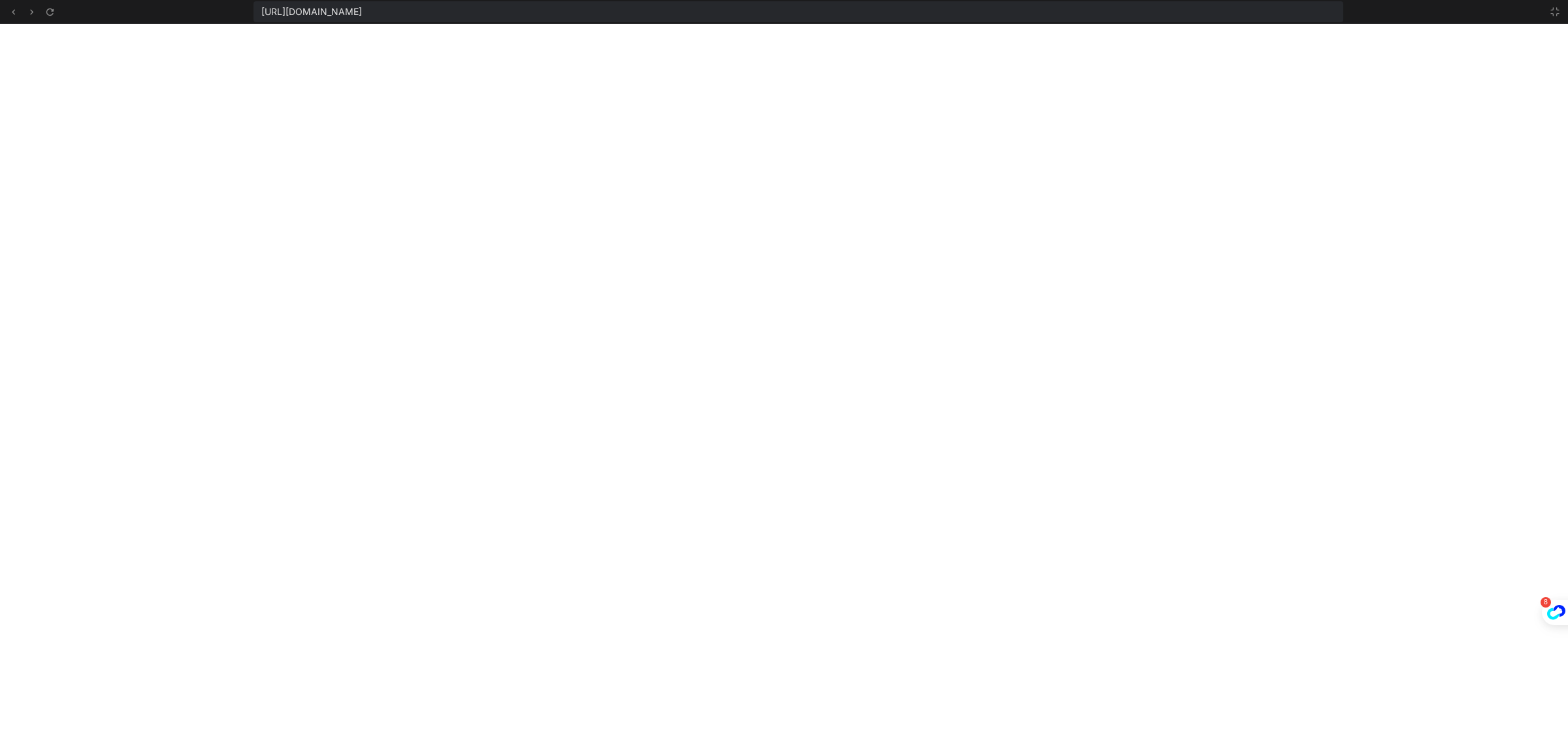
type textarea "x"
type textarea "} // Initialize game when page loads document.addEventListener('DOMContentLoade…"
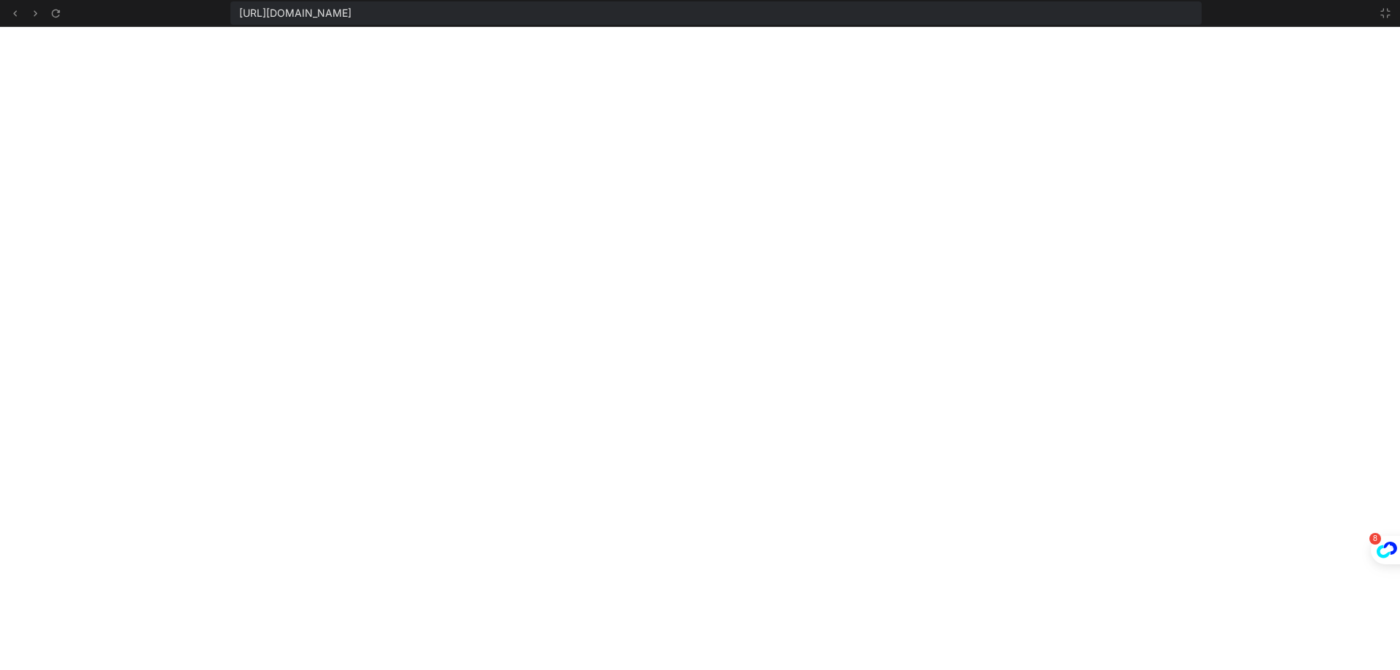
scroll to position [1413, 0]
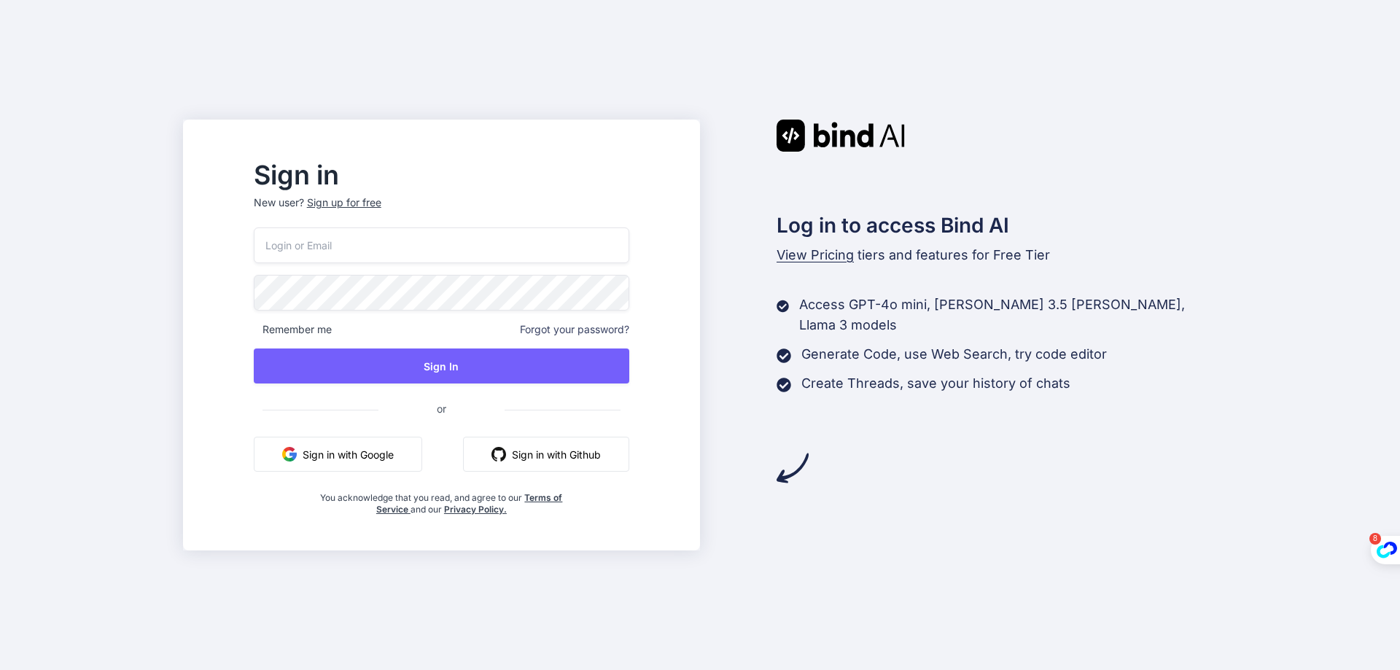
click at [422, 460] on button "Sign in with Google" at bounding box center [338, 454] width 168 height 35
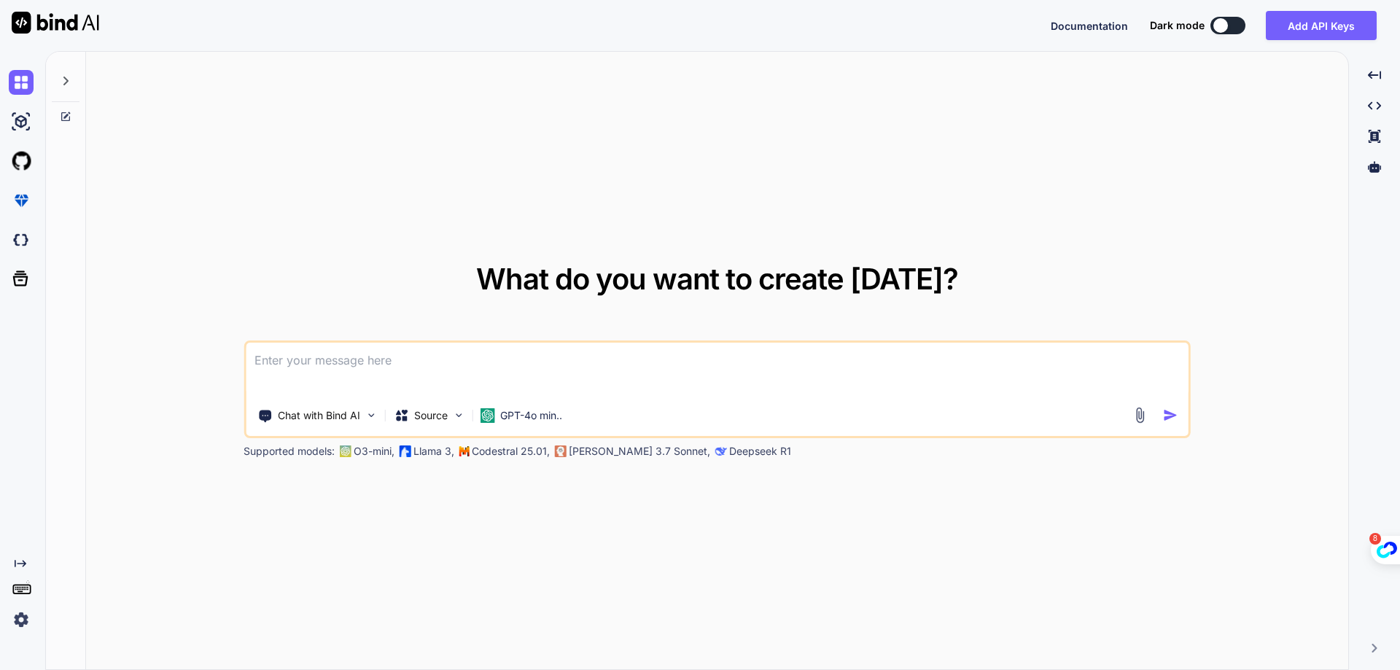
type textarea "x"
